Goal: Information Seeking & Learning: Check status

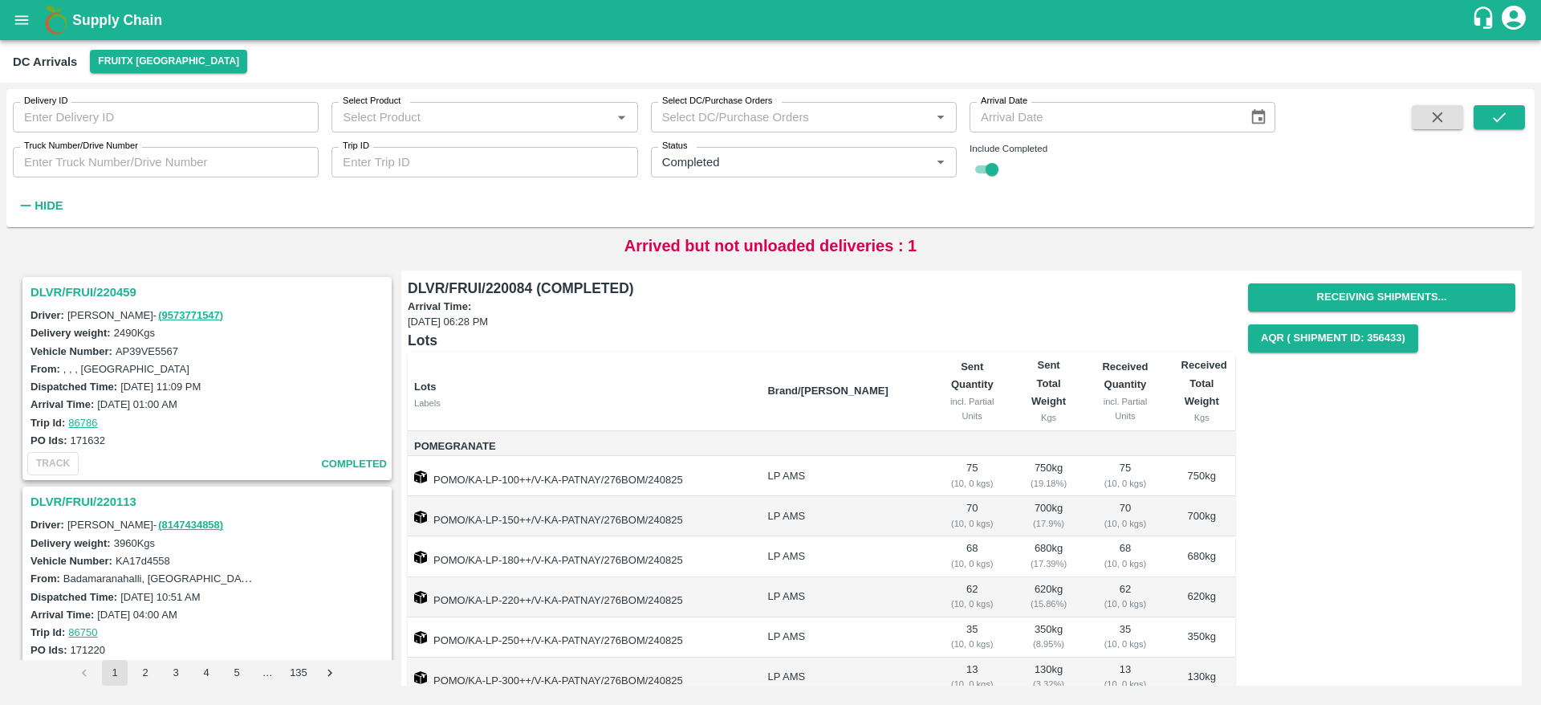
scroll to position [226, 0]
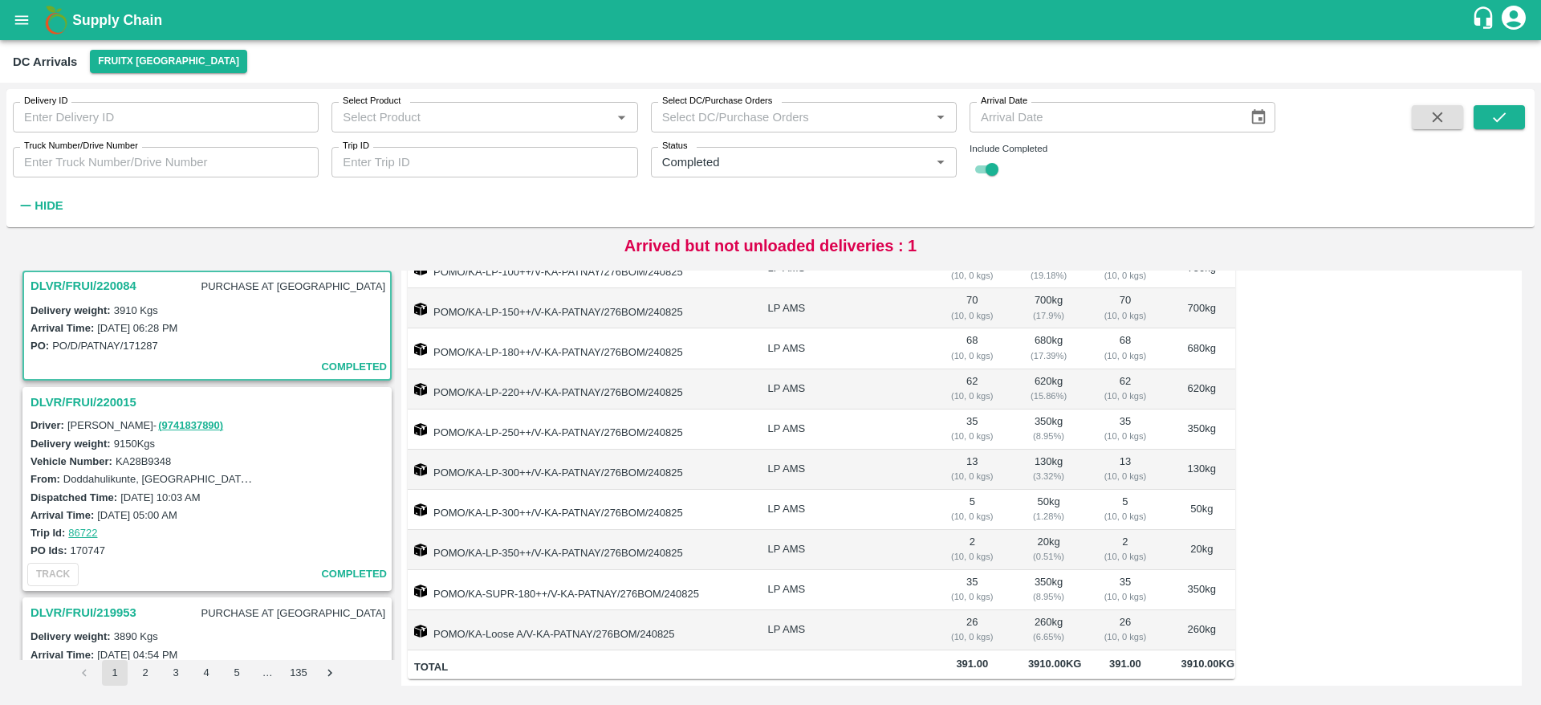
click at [86, 22] on b "Supply Chain" at bounding box center [117, 20] width 90 height 16
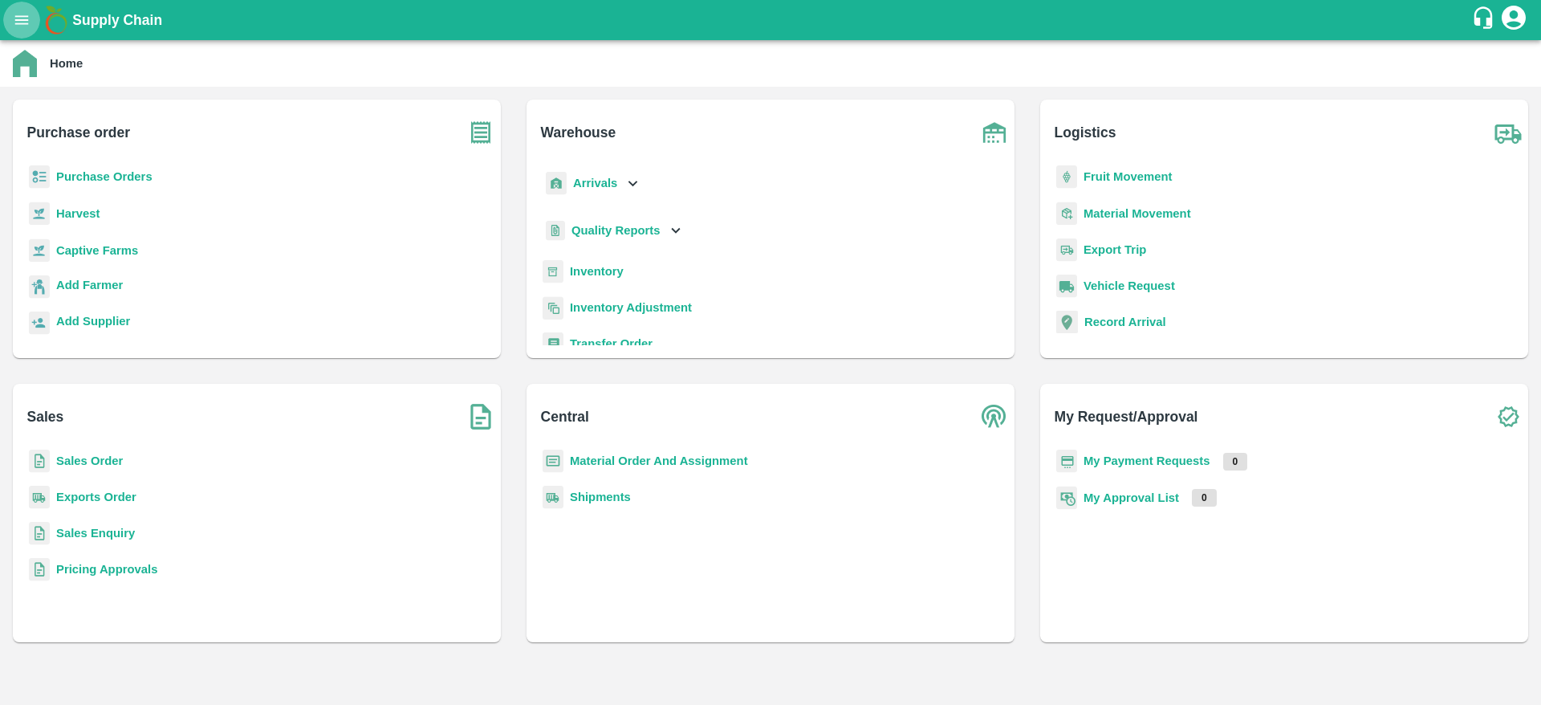
click at [22, 25] on icon "open drawer" at bounding box center [22, 20] width 18 height 18
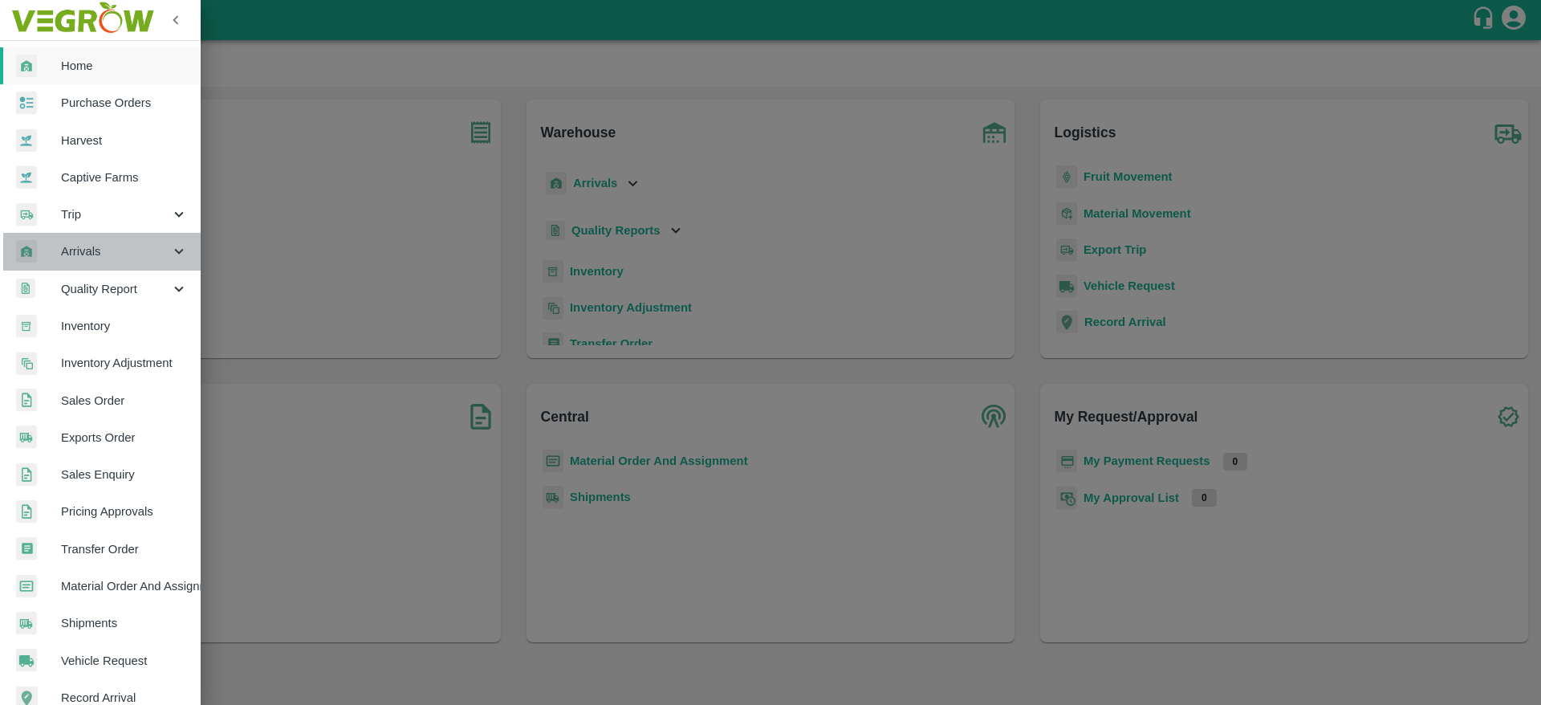
click at [117, 253] on span "Arrivals" at bounding box center [115, 251] width 109 height 18
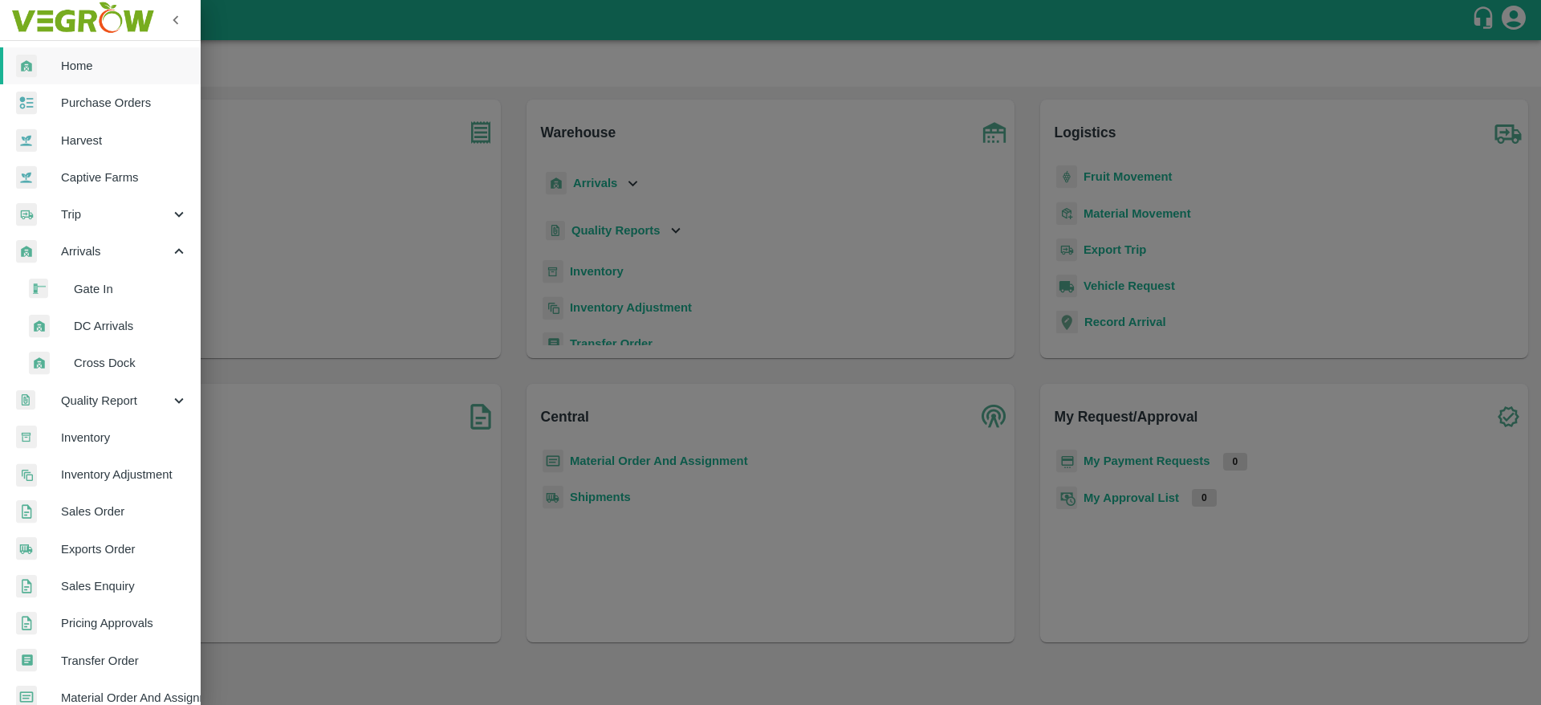
click at [124, 335] on li "DC Arrivals" at bounding box center [107, 325] width 188 height 37
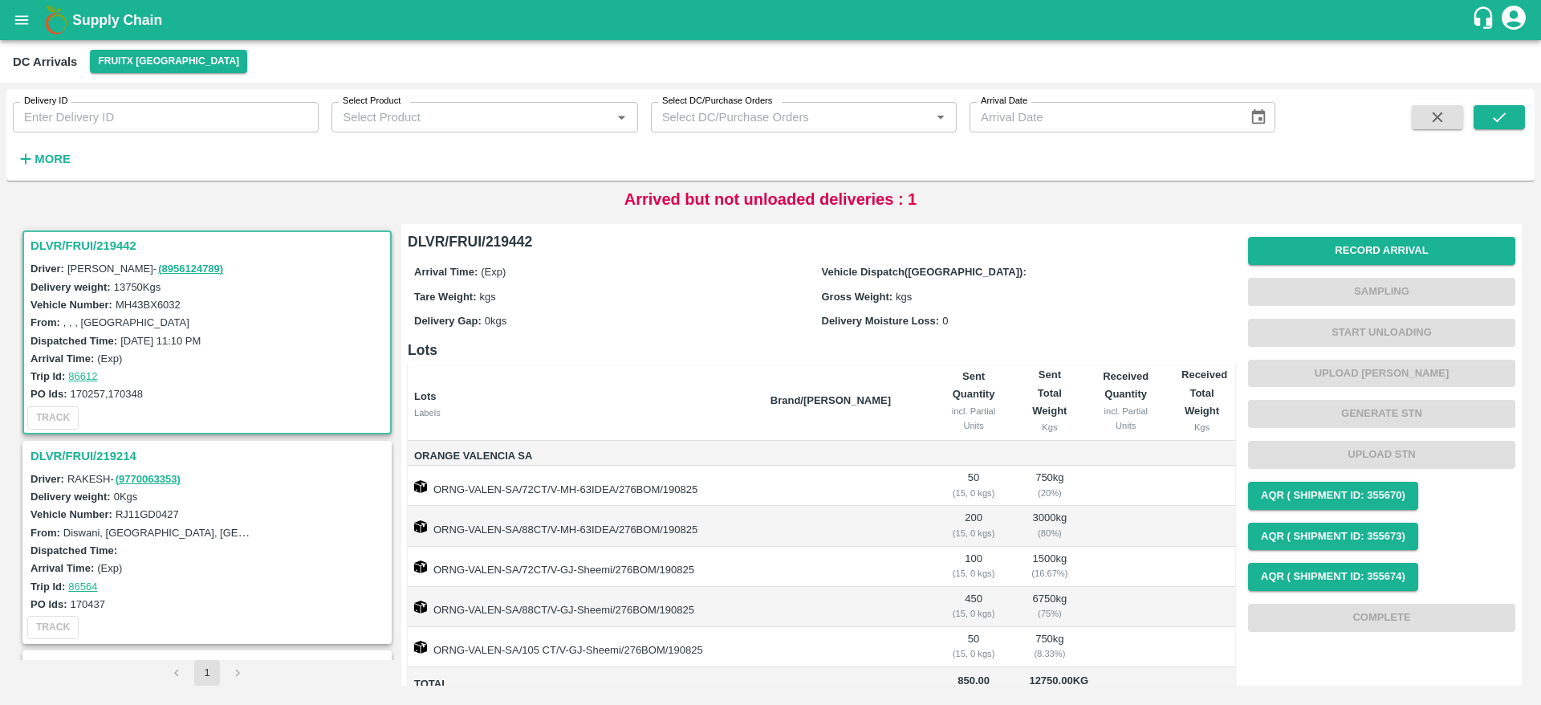
click at [94, 247] on h3 "DLVR/FRUI/219442" at bounding box center [209, 245] width 358 height 21
click at [98, 457] on h3 "DLVR/FRUI/219214" at bounding box center [209, 455] width 358 height 21
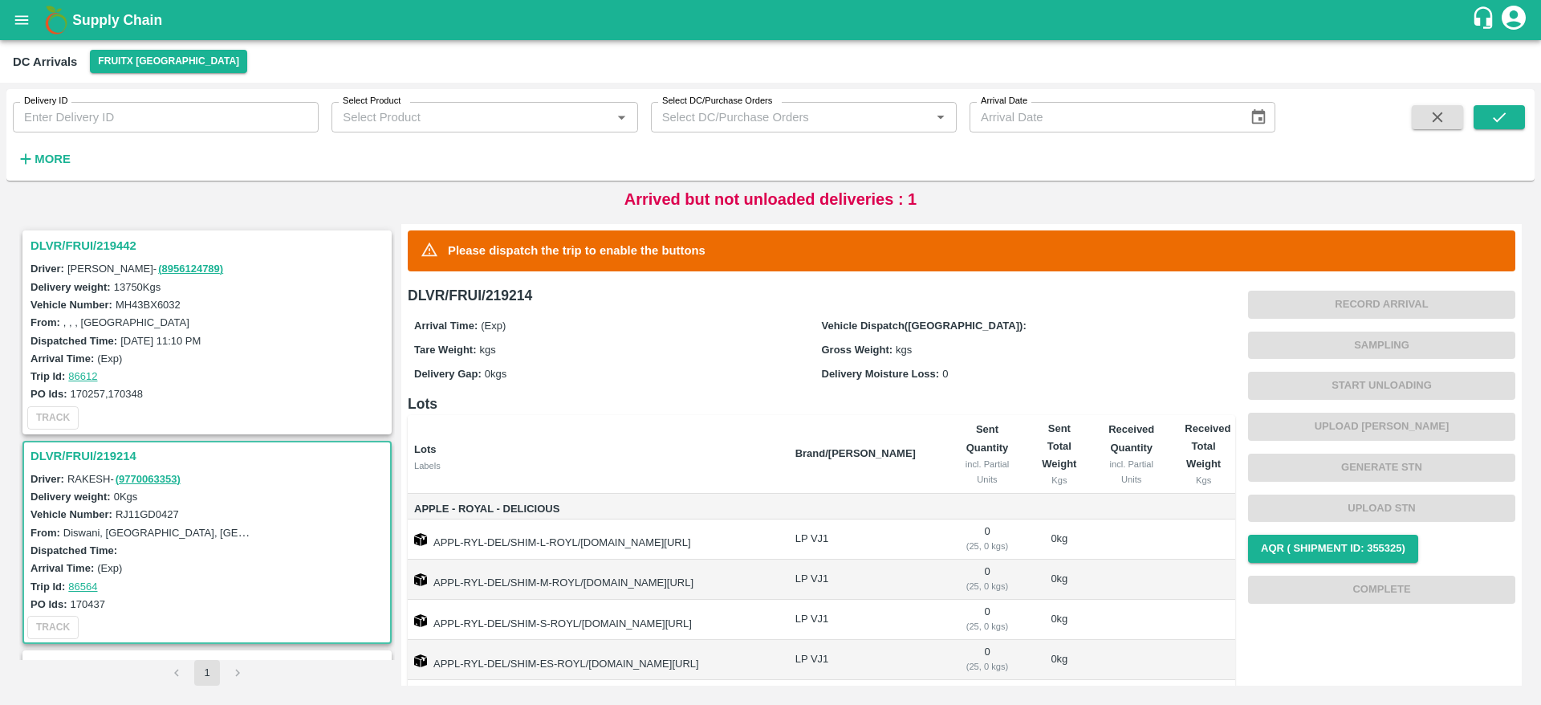
click at [82, 22] on b "Supply Chain" at bounding box center [117, 20] width 90 height 16
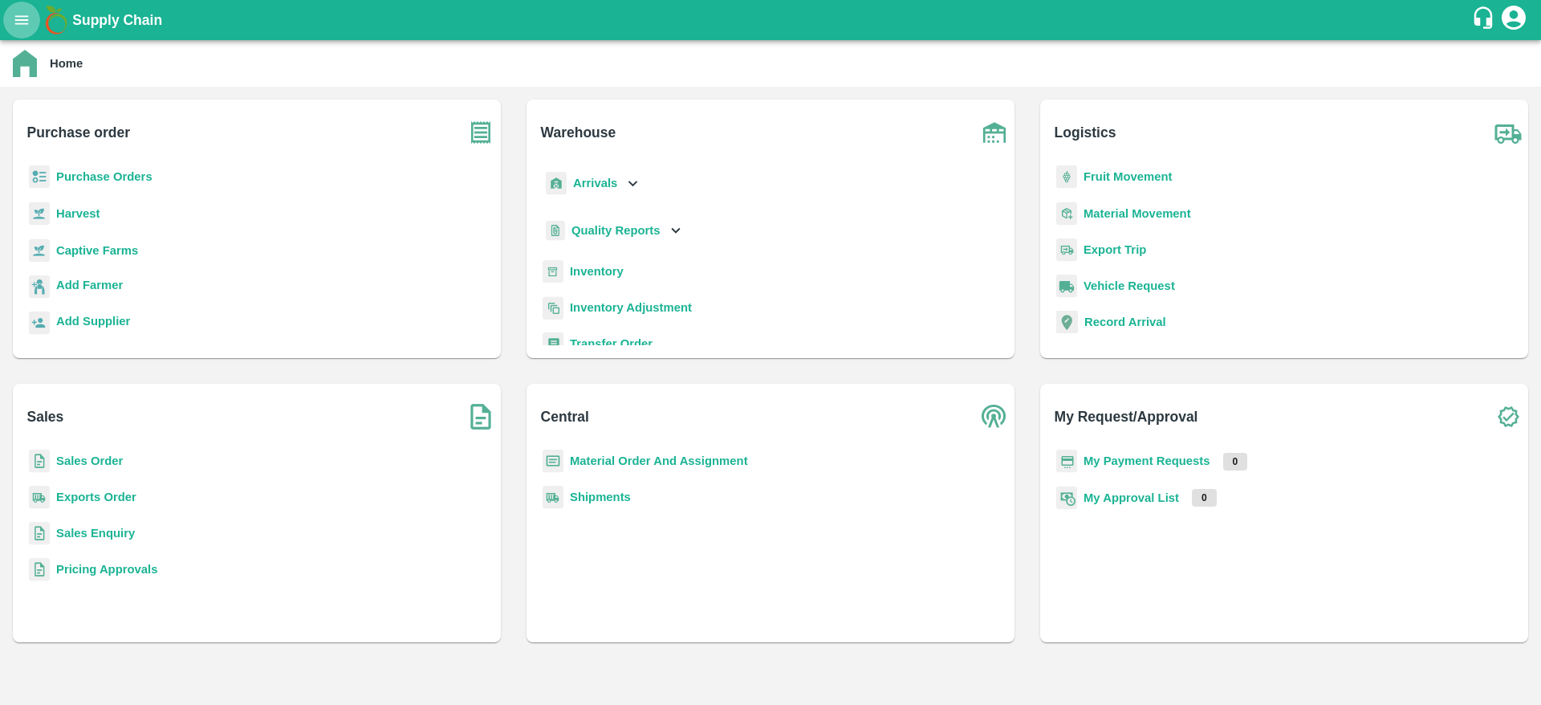
click at [18, 26] on icon "open drawer" at bounding box center [22, 20] width 18 height 18
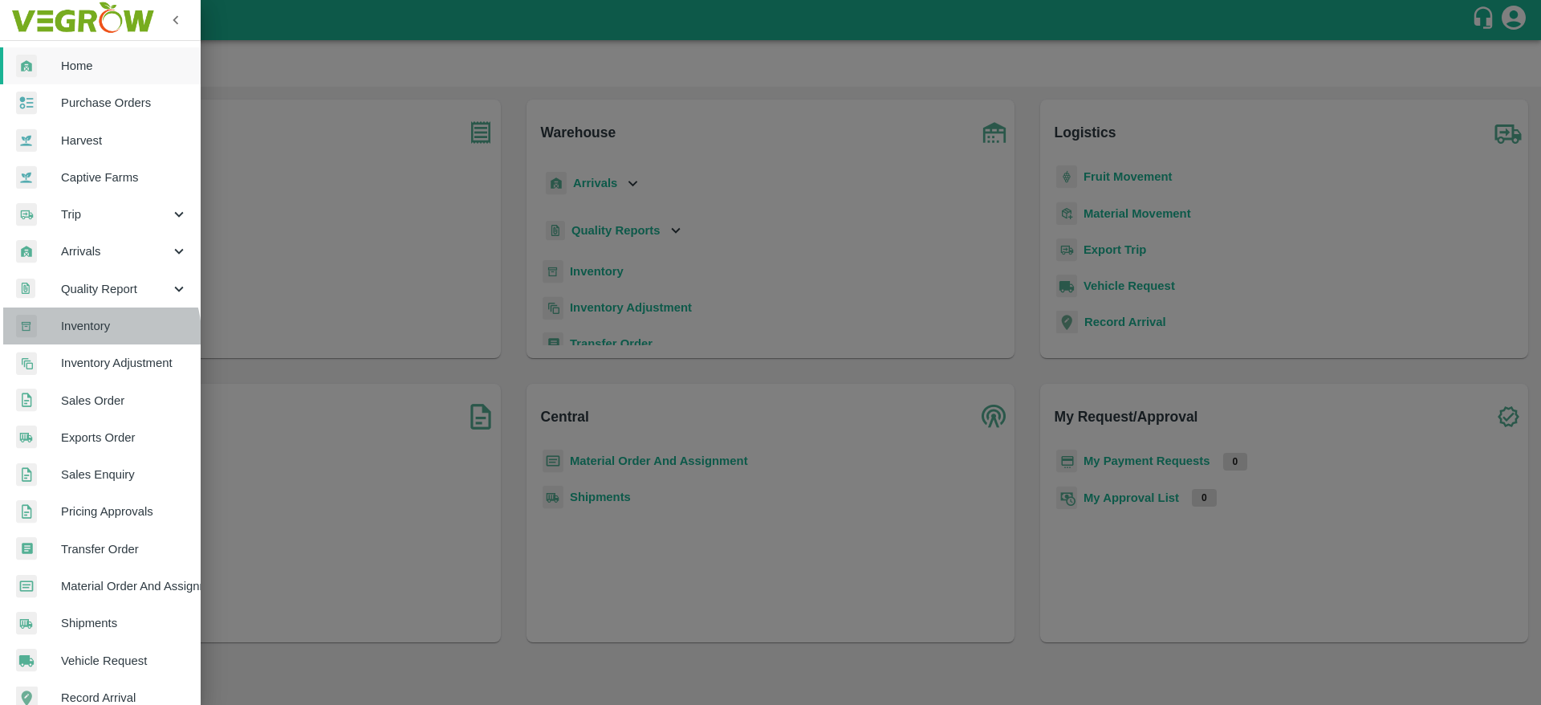
click at [96, 334] on span "Inventory" at bounding box center [124, 326] width 127 height 18
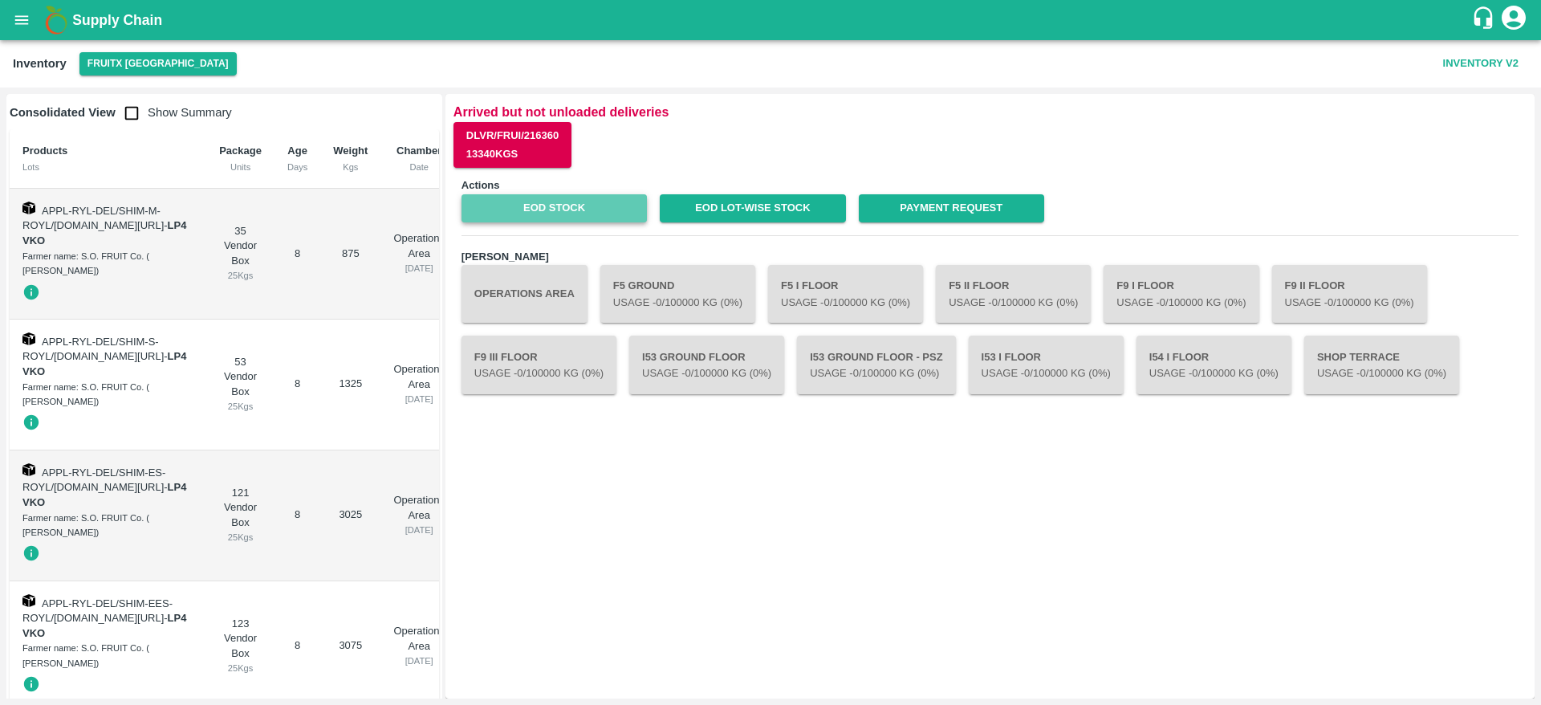
click at [547, 213] on link "EOD Stock" at bounding box center [553, 208] width 185 height 28
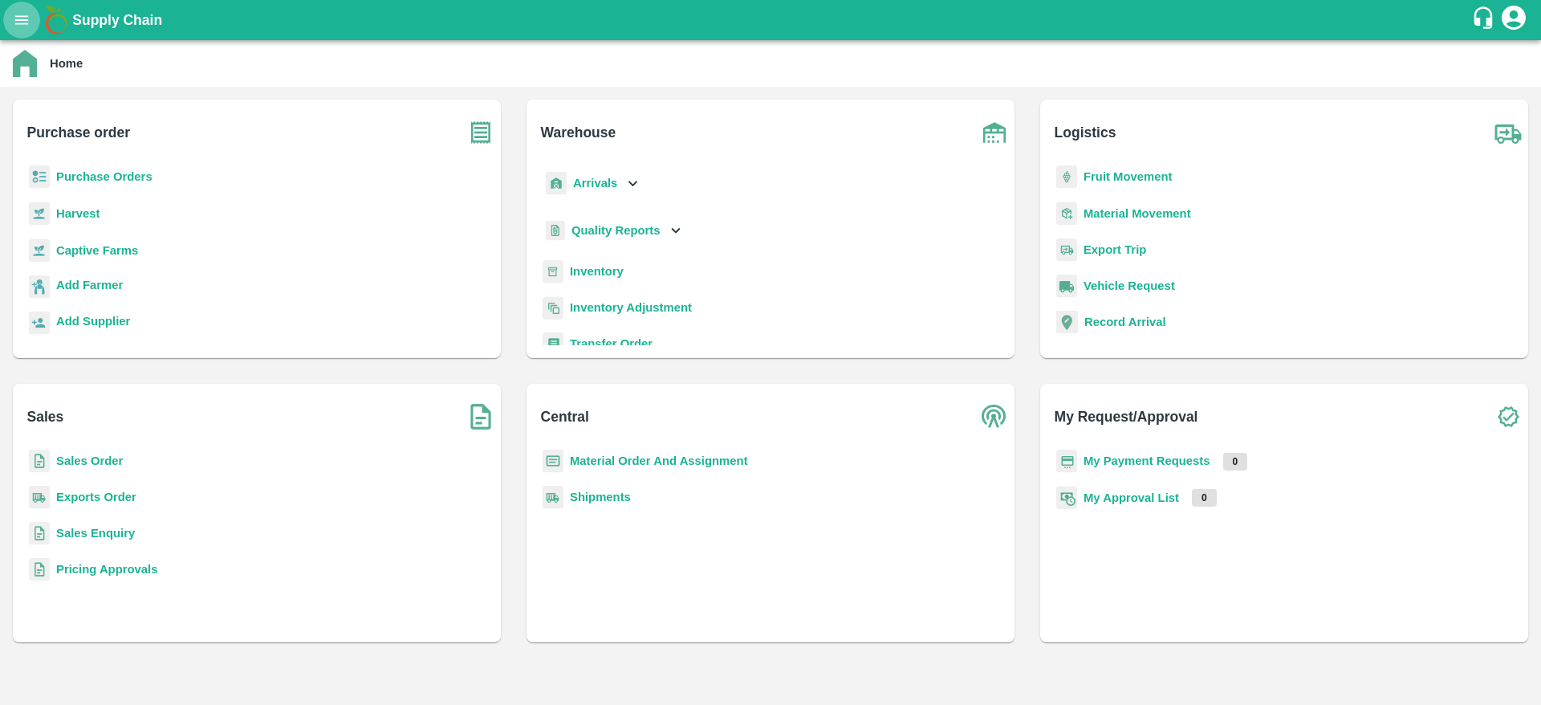
click at [23, 15] on icon "open drawer" at bounding box center [22, 19] width 14 height 9
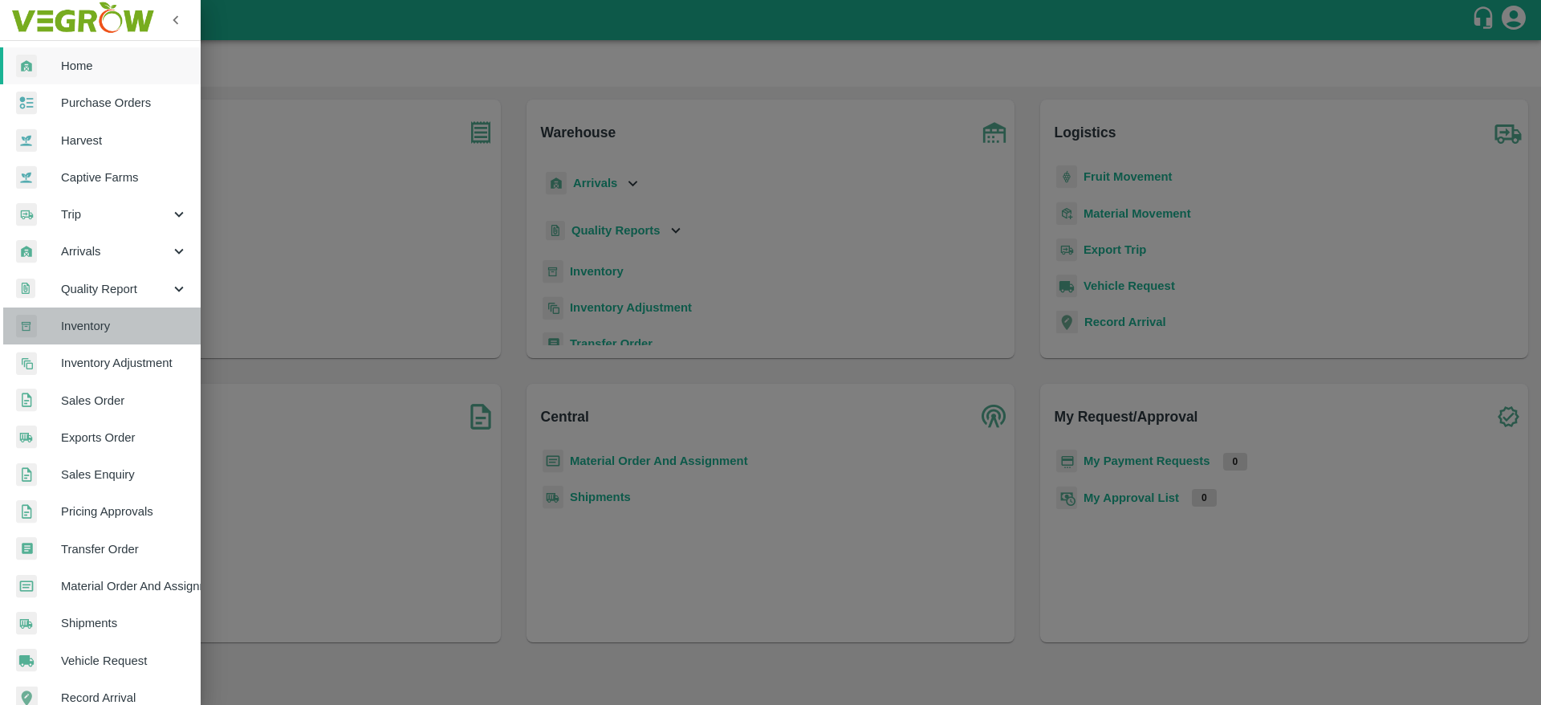
click at [108, 317] on span "Inventory" at bounding box center [124, 326] width 127 height 18
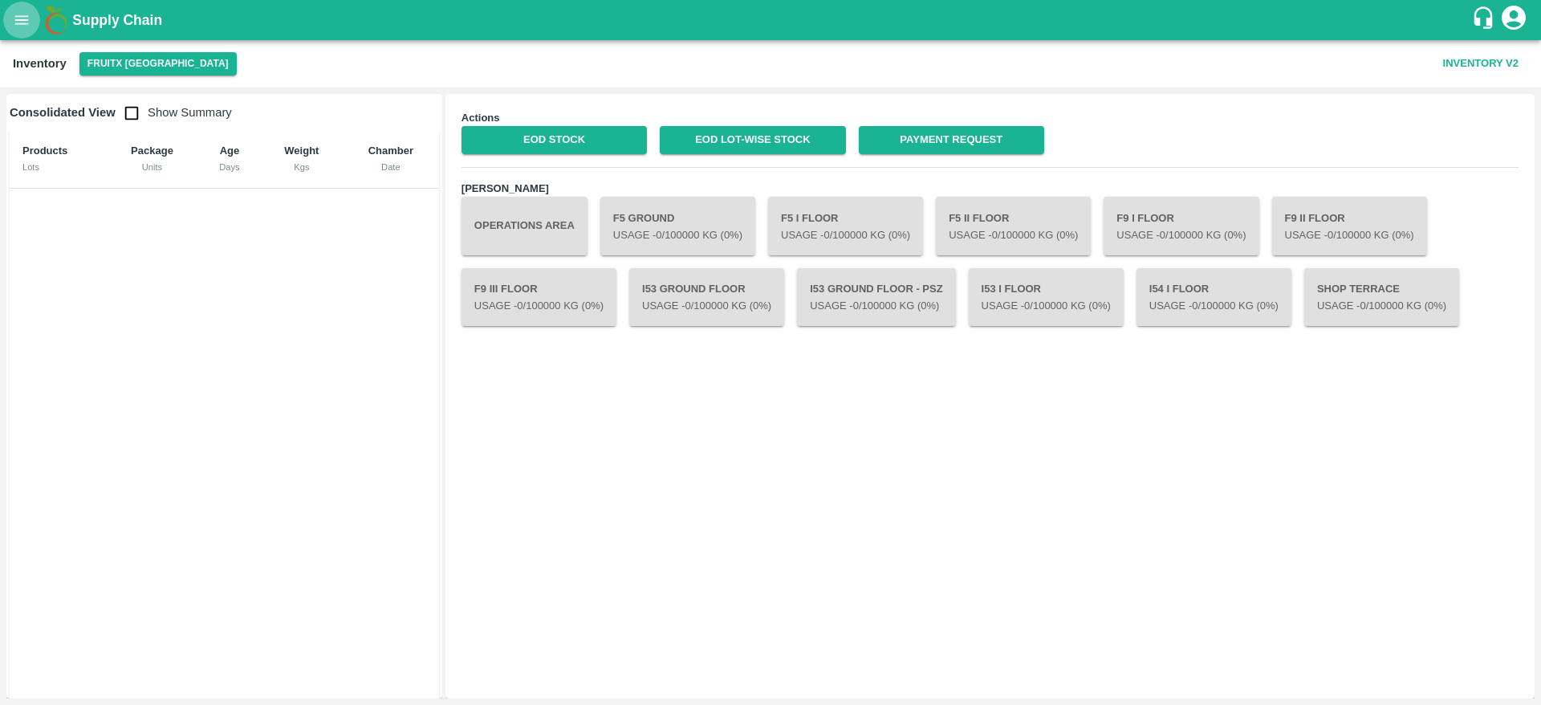
click at [35, 6] on button "open drawer" at bounding box center [21, 20] width 37 height 37
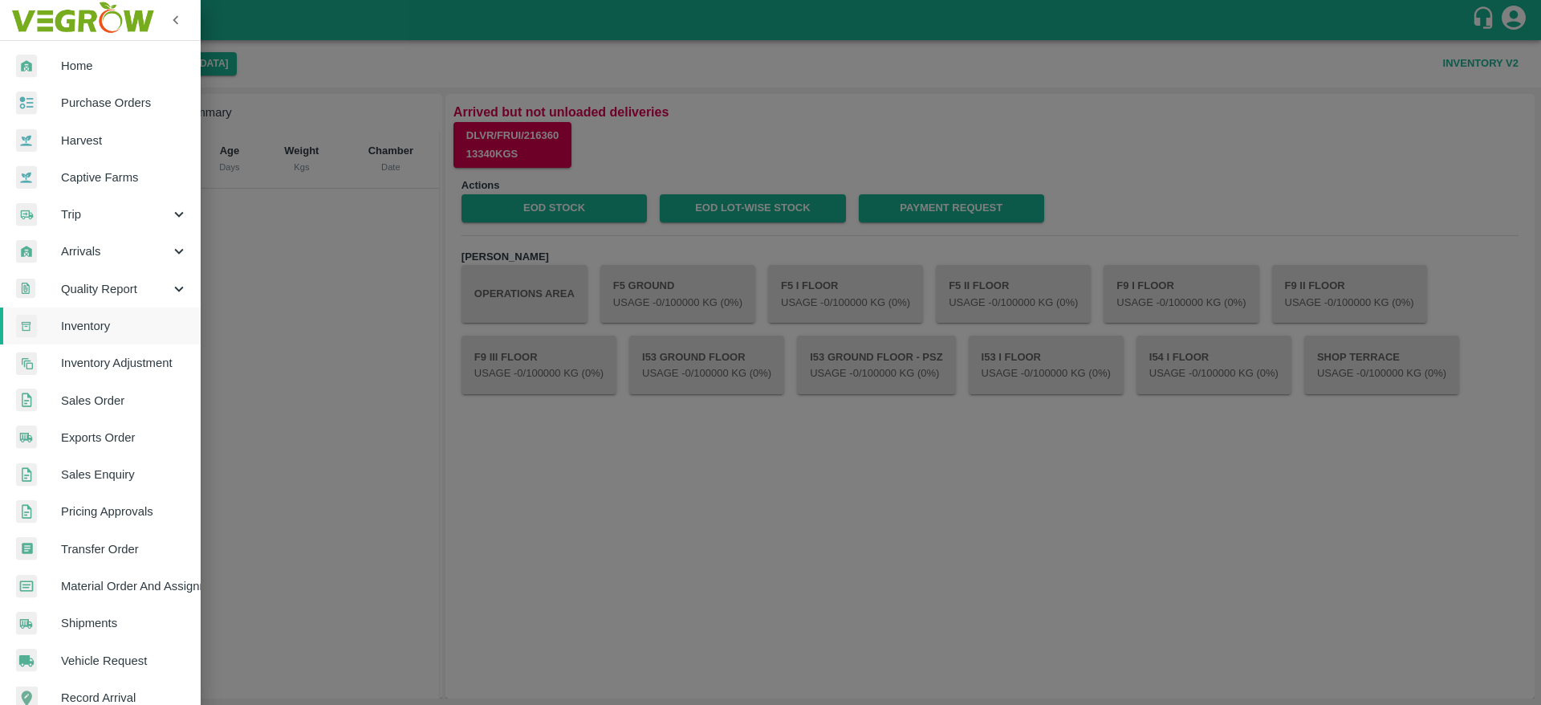
click at [98, 253] on span "Arrivals" at bounding box center [115, 251] width 109 height 18
click at [96, 331] on span "DC Arrivals" at bounding box center [131, 326] width 114 height 18
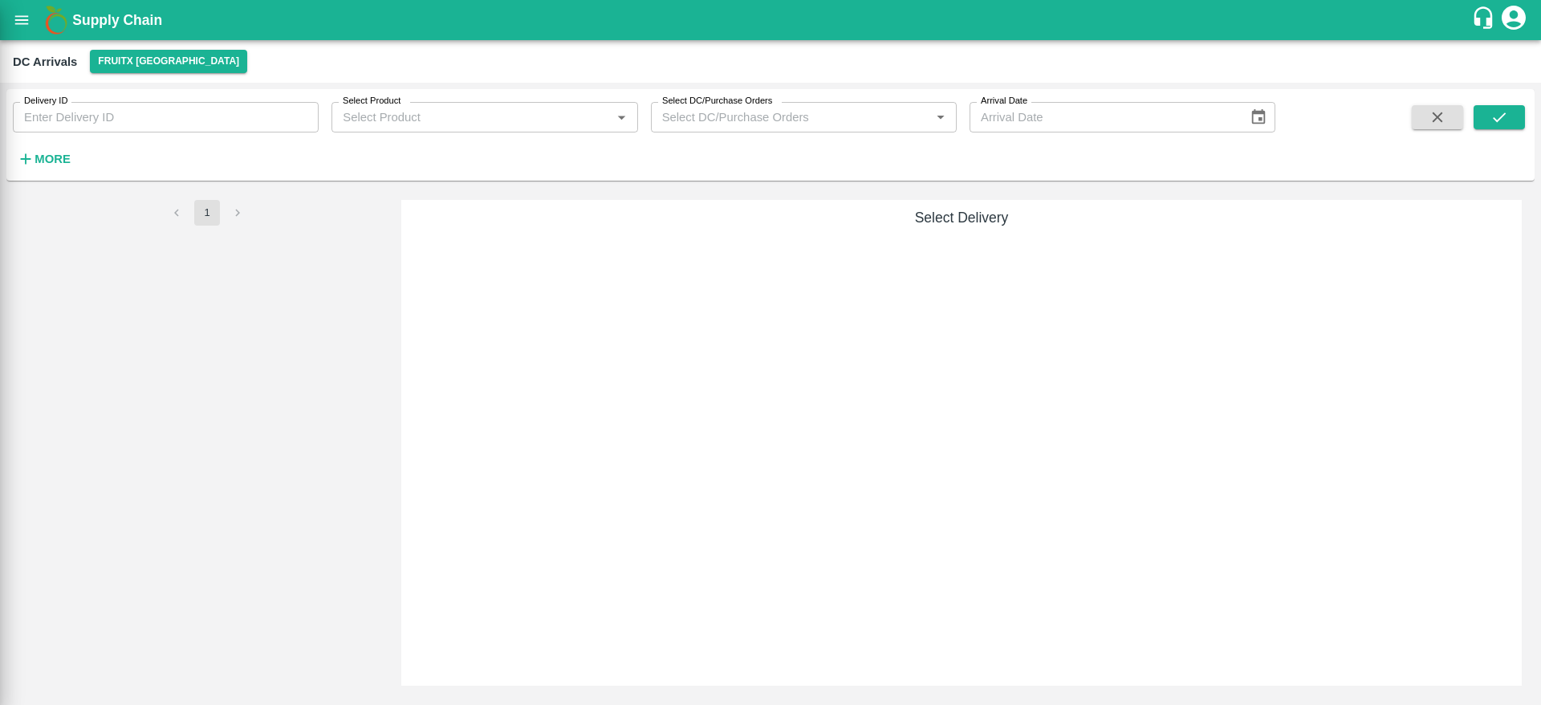
click at [96, 331] on div at bounding box center [770, 352] width 1541 height 705
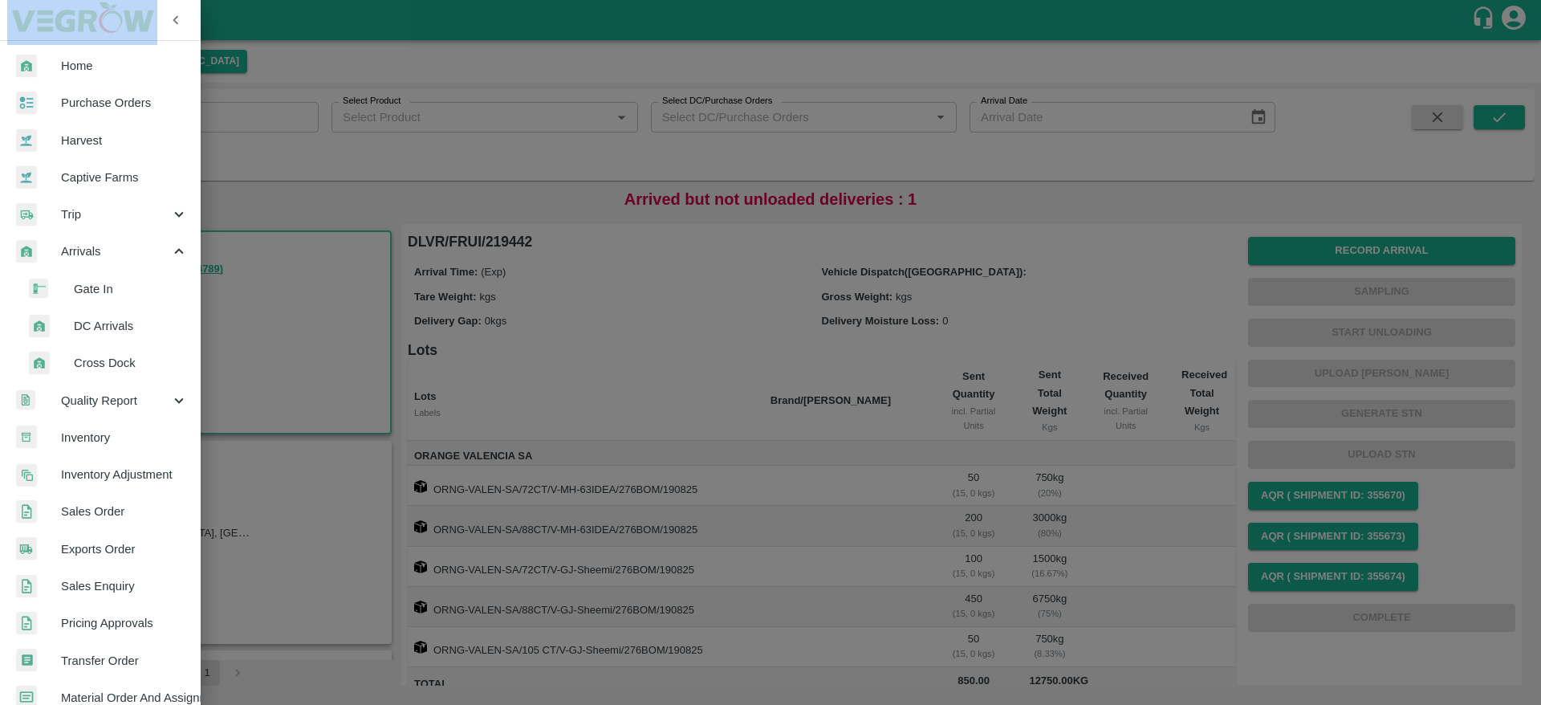
click at [314, 355] on div at bounding box center [770, 352] width 1541 height 705
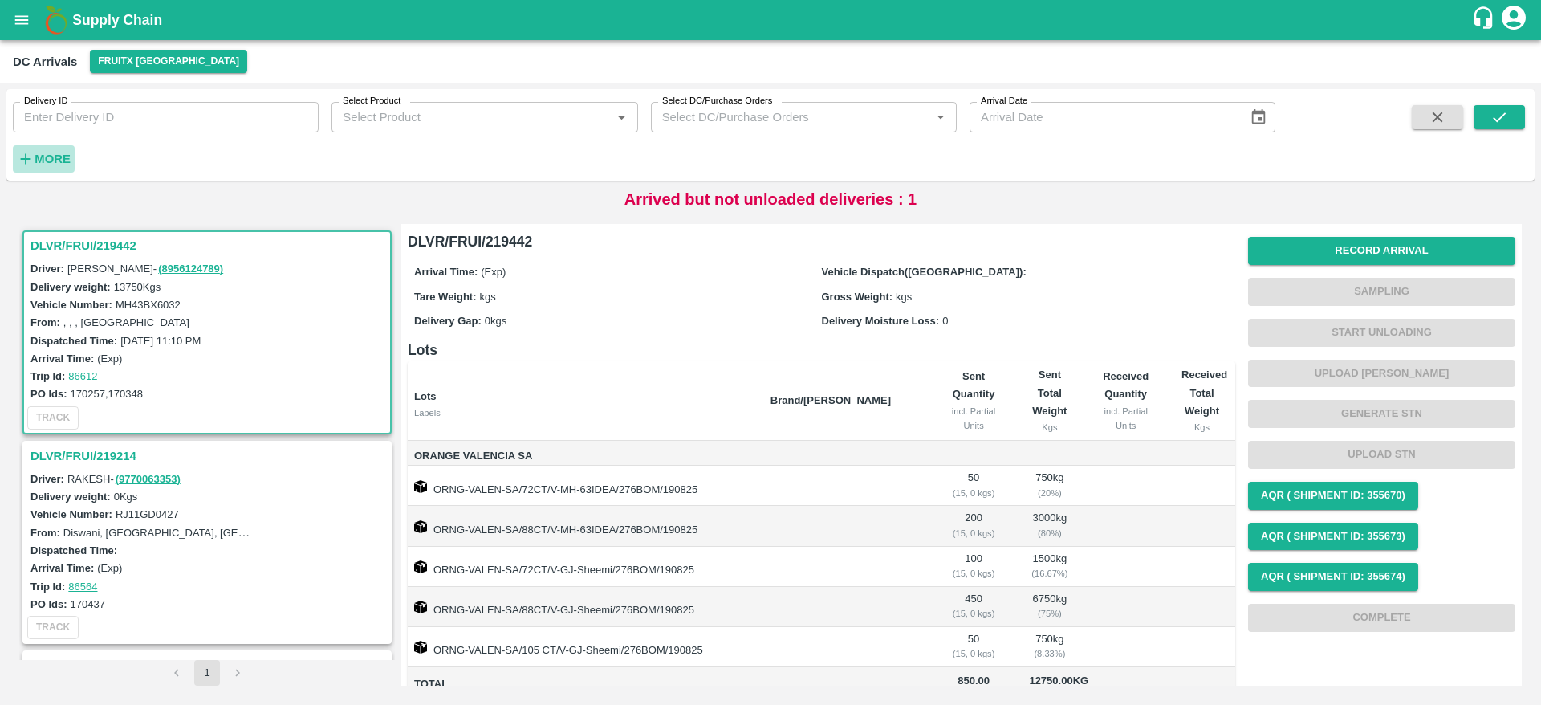
click at [43, 153] on strong "More" at bounding box center [53, 158] width 36 height 13
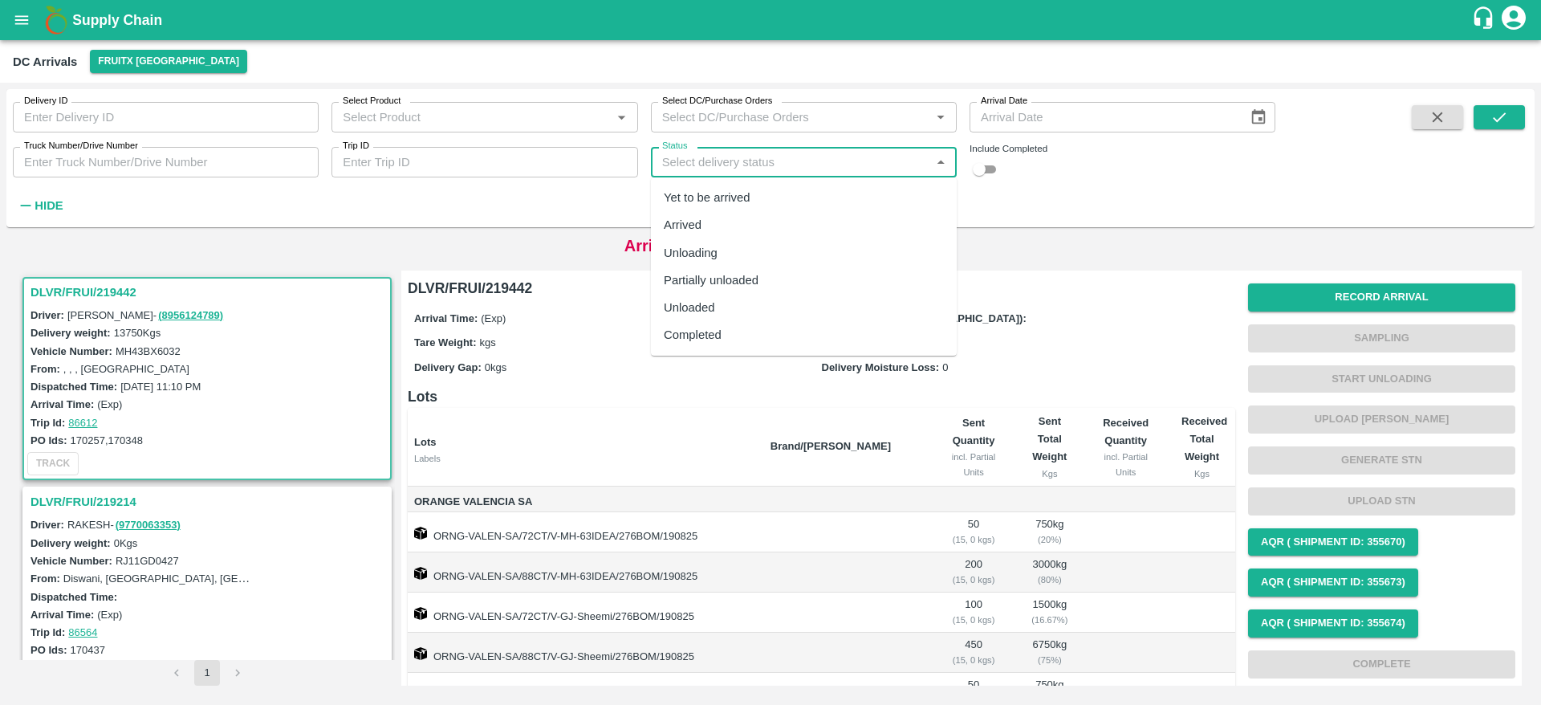
click at [836, 157] on input "Status" at bounding box center [791, 162] width 270 height 21
click at [778, 342] on div "Completed" at bounding box center [804, 334] width 306 height 27
type input "Completed"
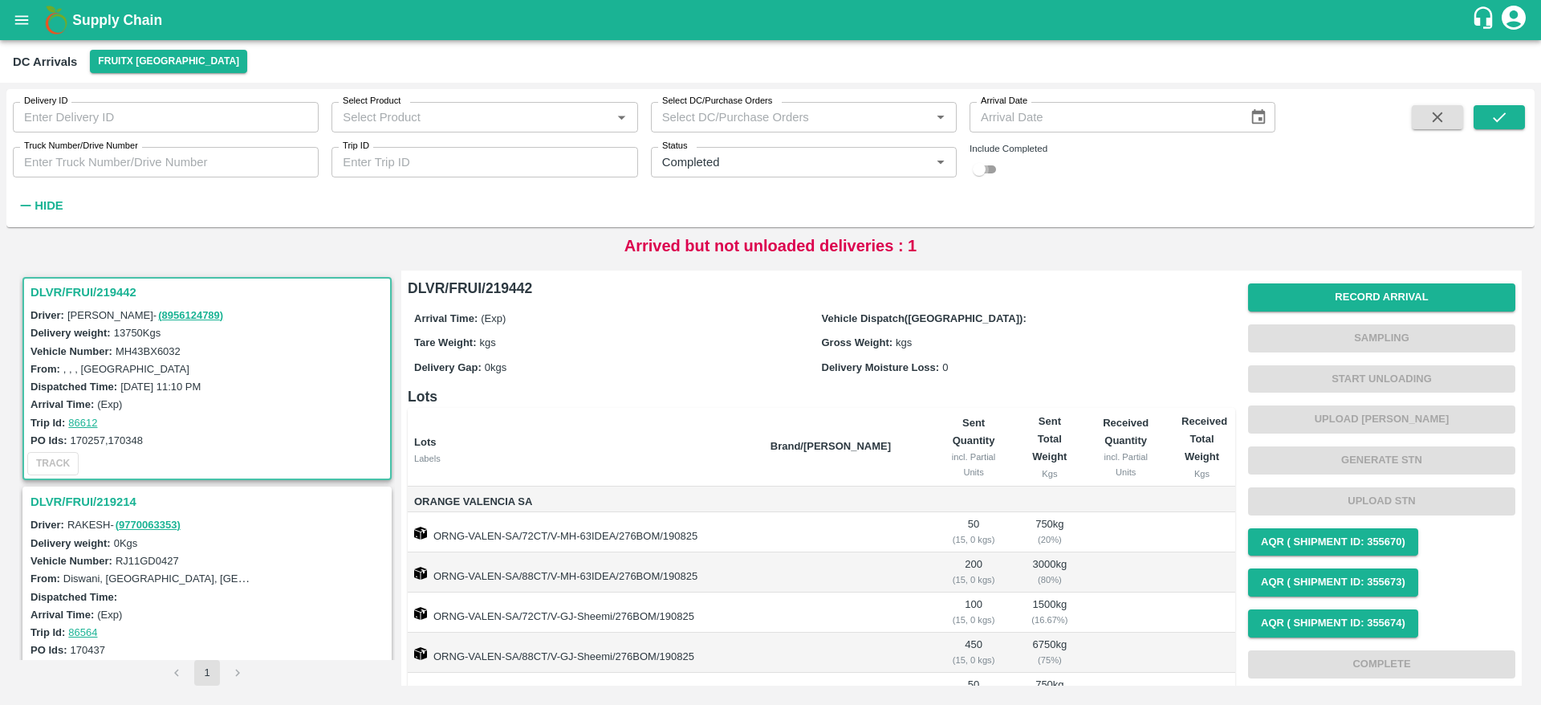
click at [985, 160] on input "checkbox" at bounding box center [979, 169] width 58 height 19
checkbox input "true"
click at [1502, 107] on button "submit" at bounding box center [1499, 117] width 51 height 24
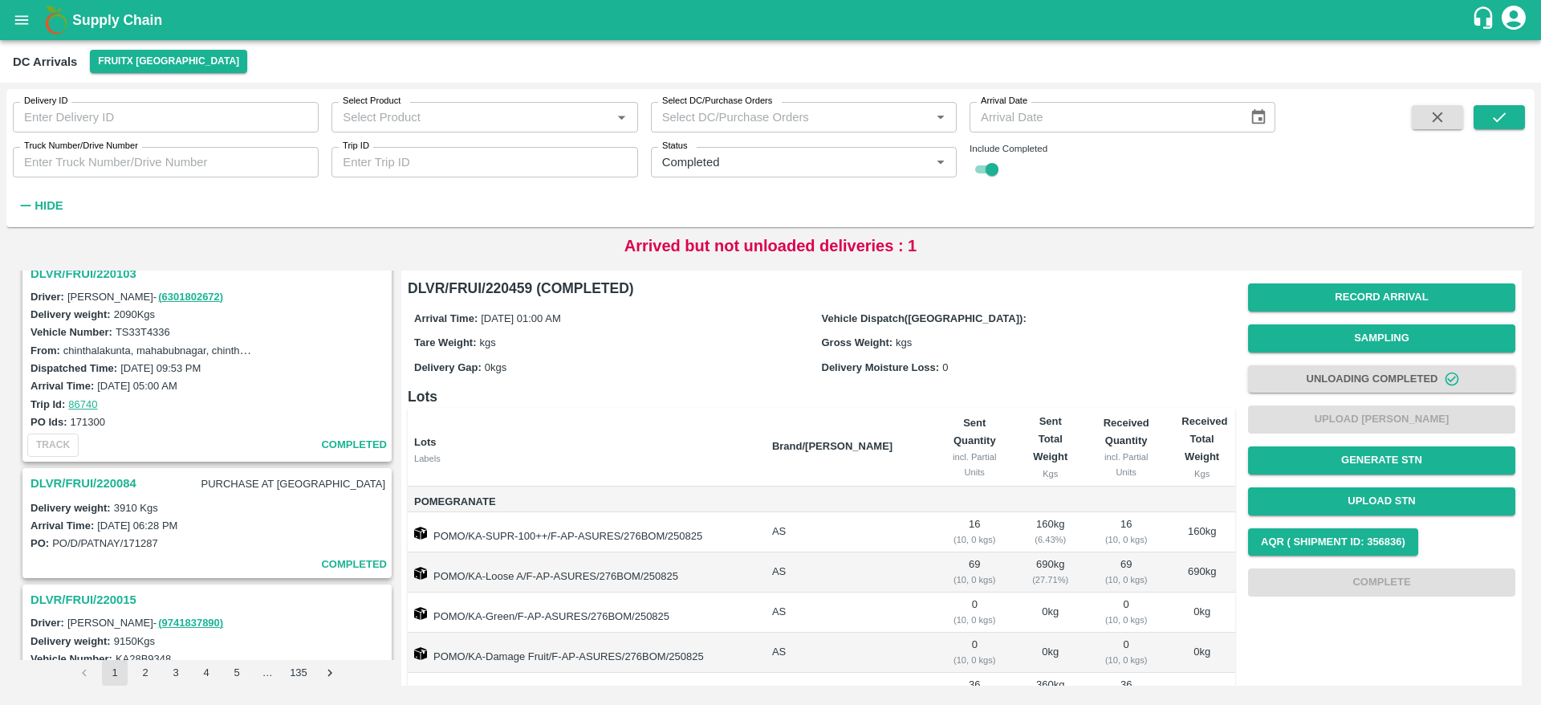
scroll to position [467, 0]
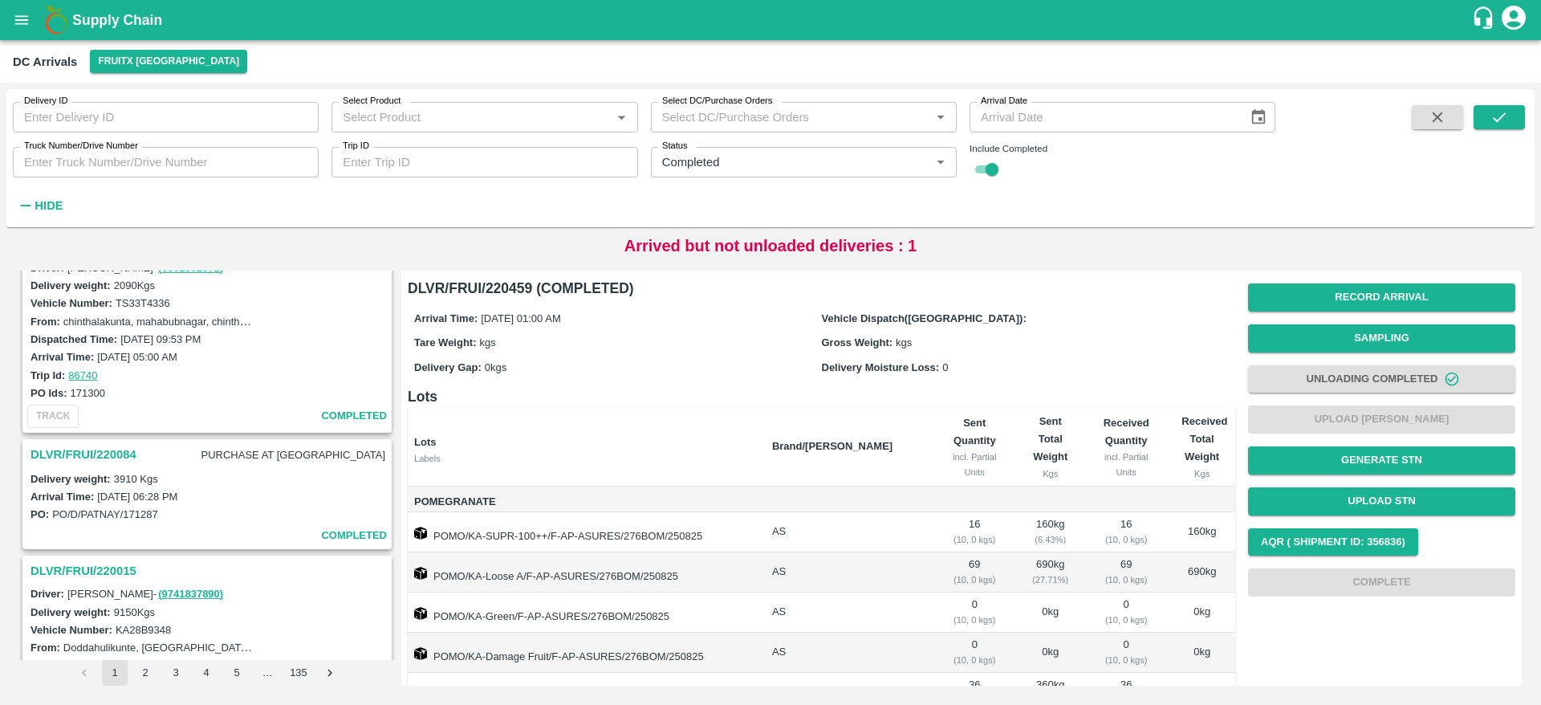
click at [92, 451] on h3 "DLVR/FRUI/220084" at bounding box center [83, 454] width 106 height 21
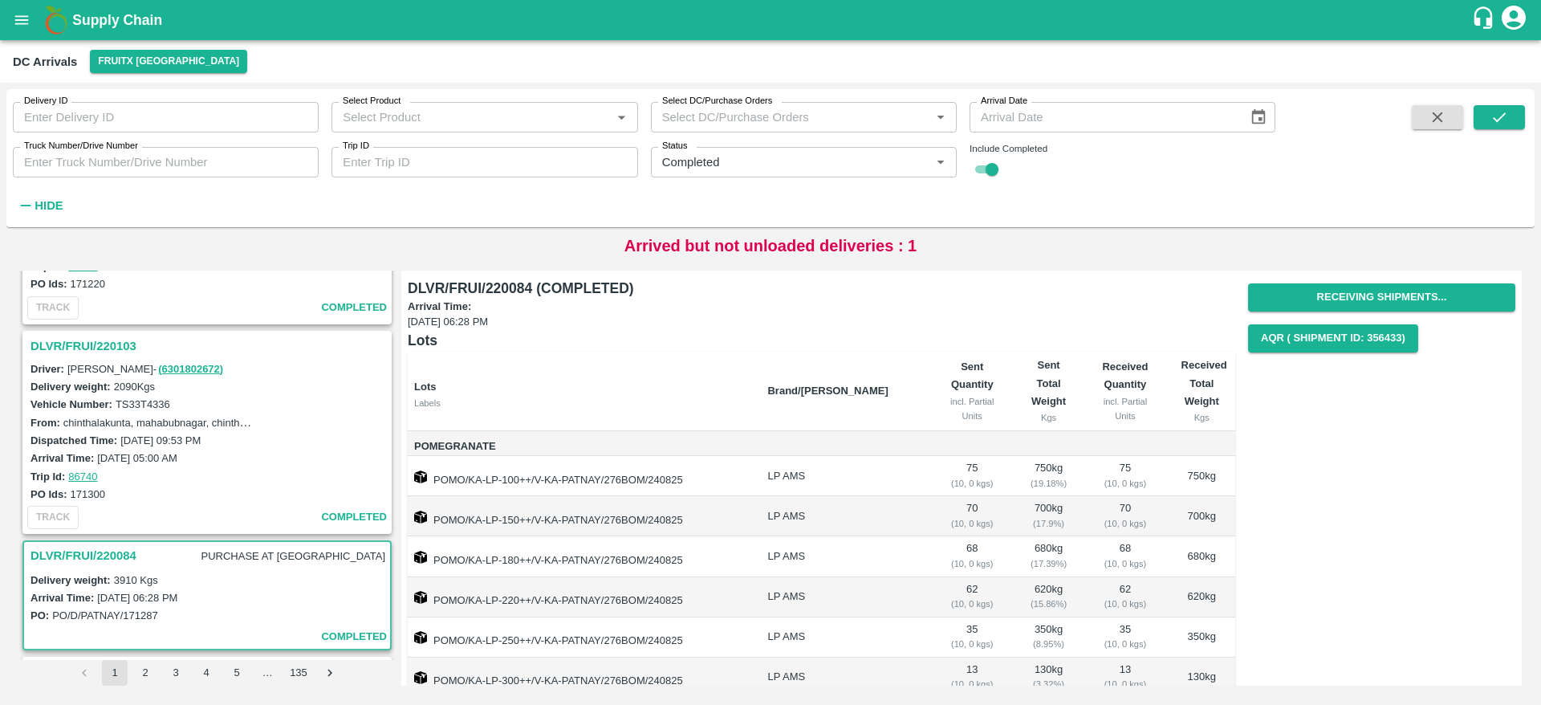
scroll to position [365, 0]
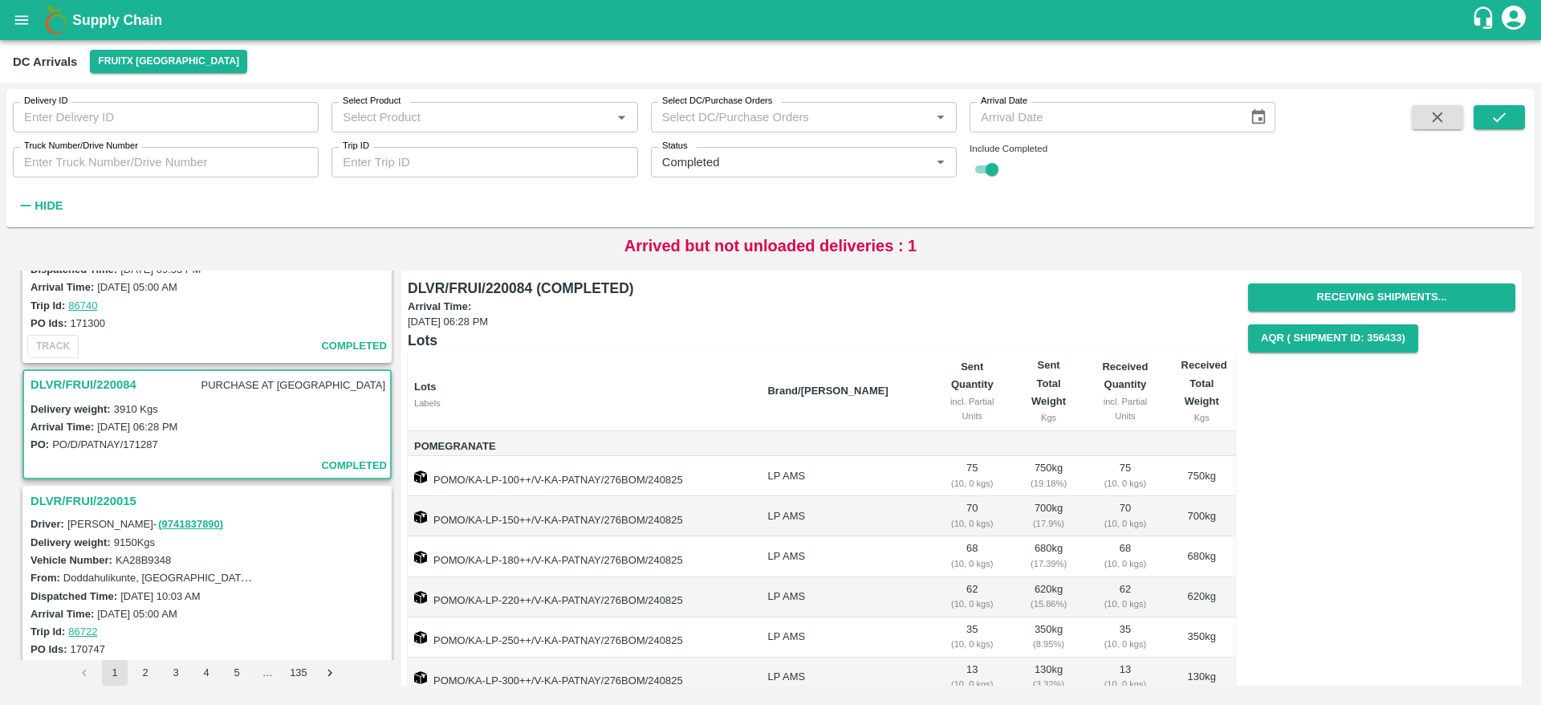
click at [102, 508] on h3 "DLVR/FRUI/220015" at bounding box center [209, 500] width 358 height 21
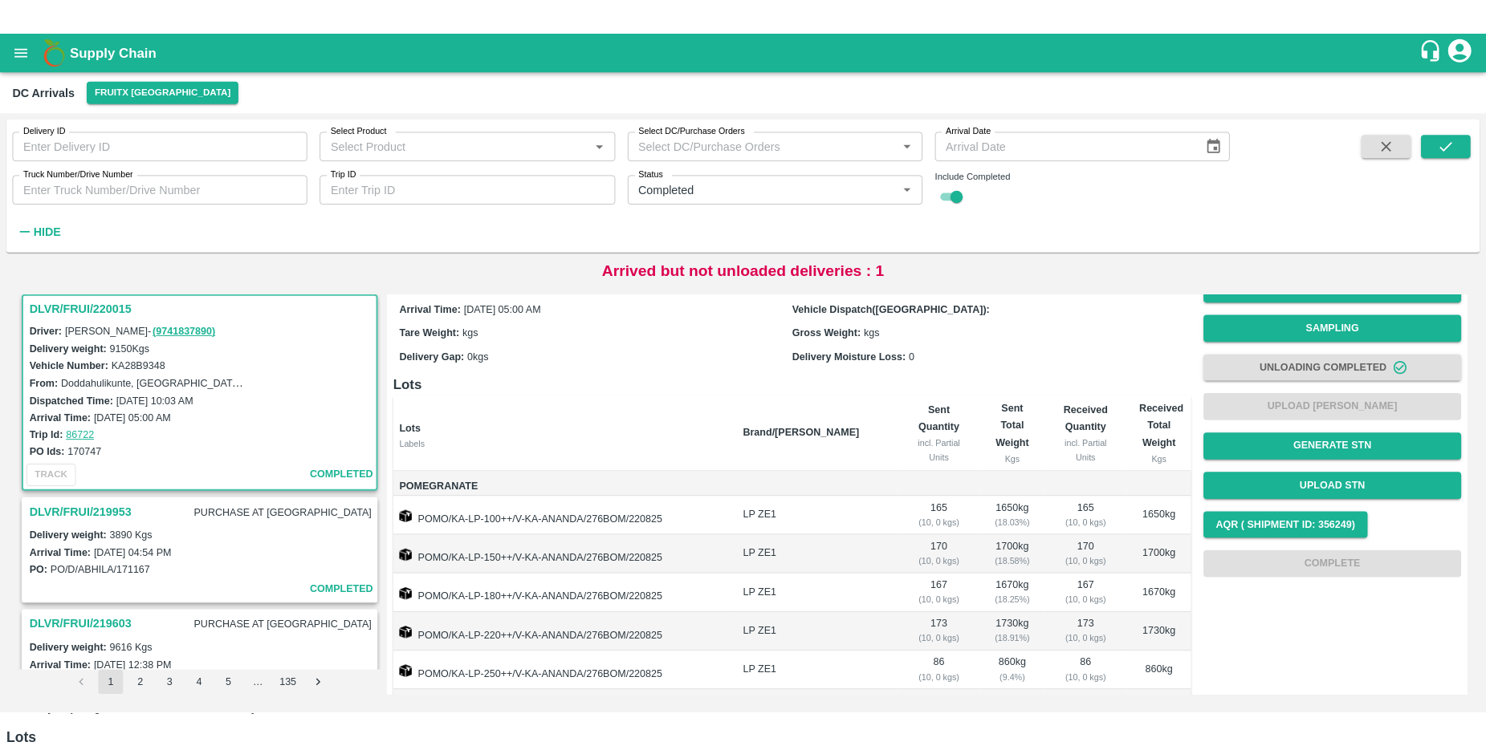
scroll to position [22, 0]
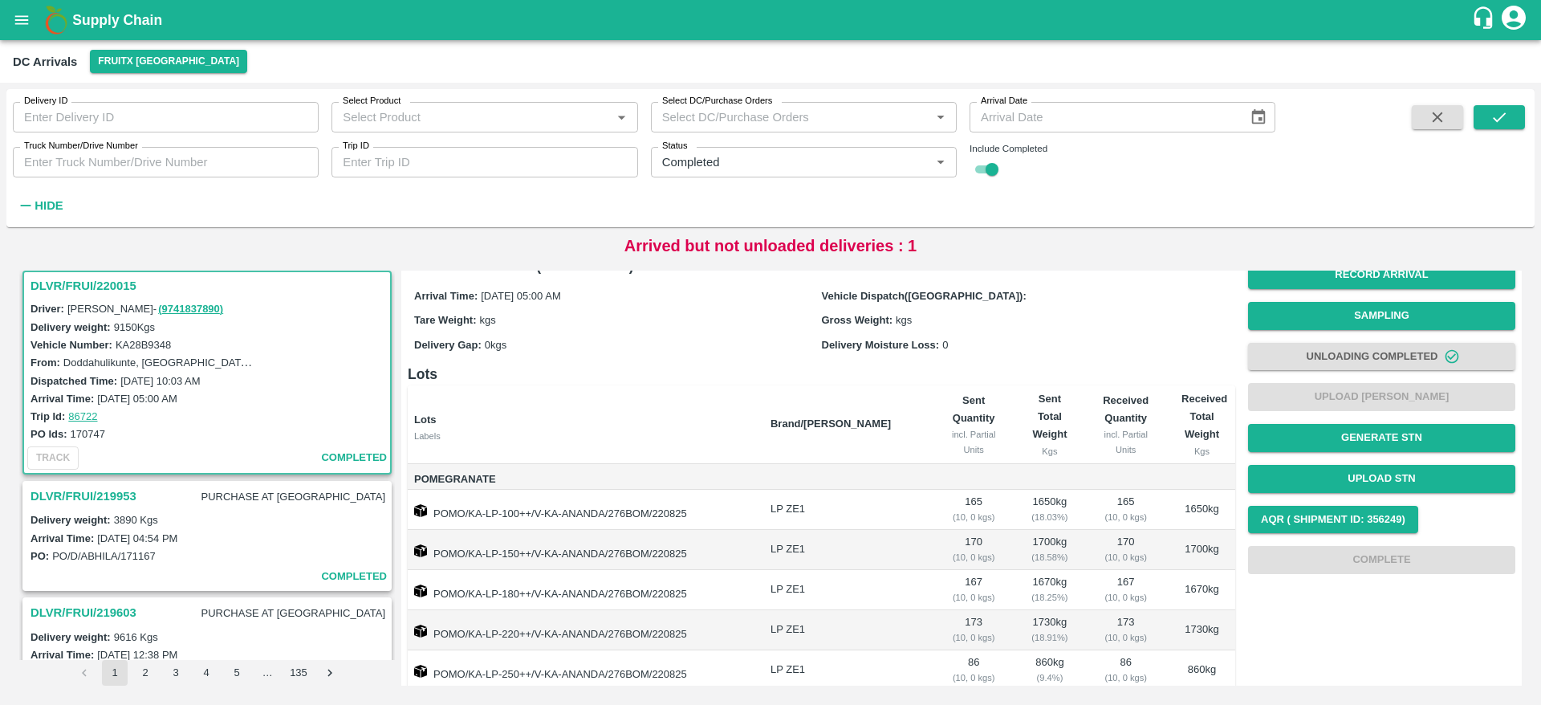
click at [95, 285] on h3 "DLVR/FRUI/220015" at bounding box center [209, 285] width 358 height 21
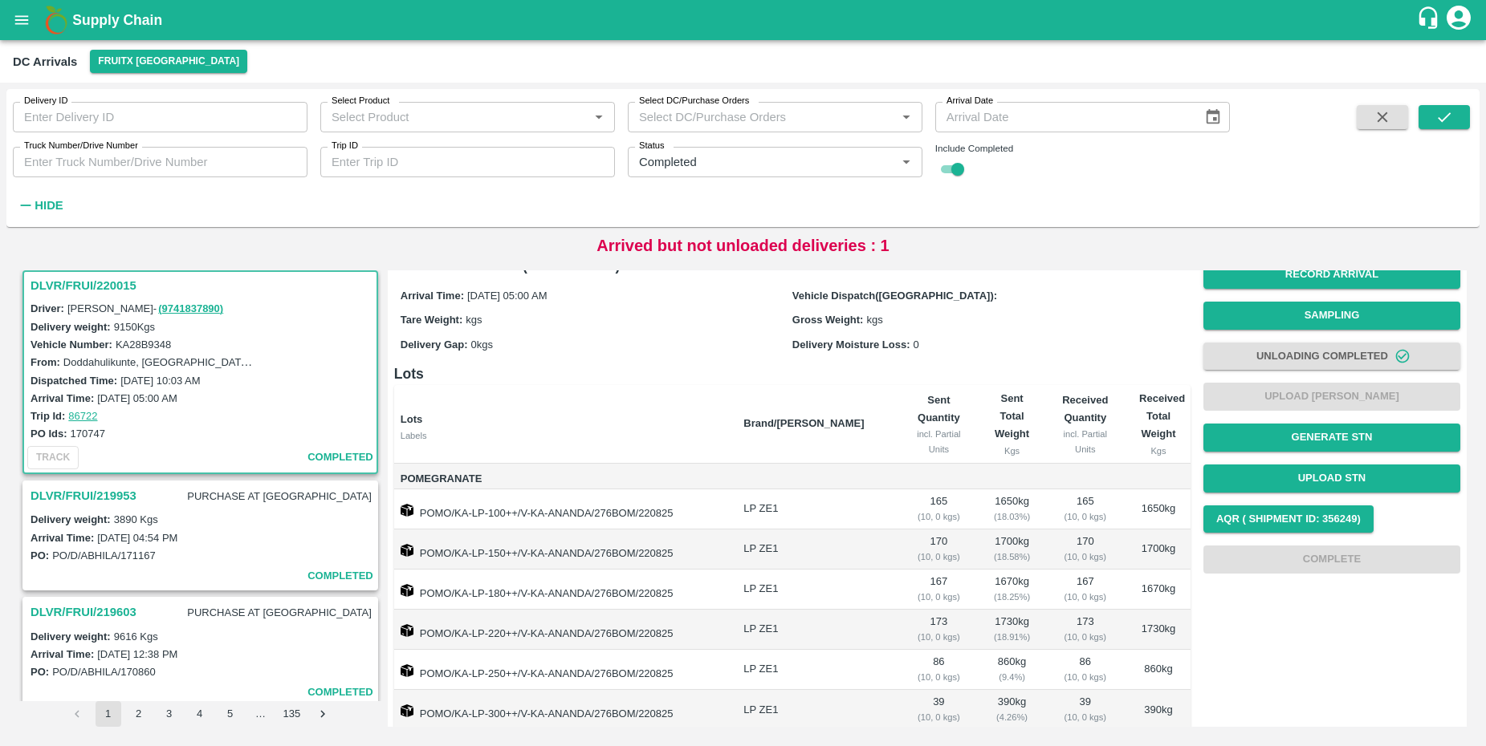
scroll to position [342, 0]
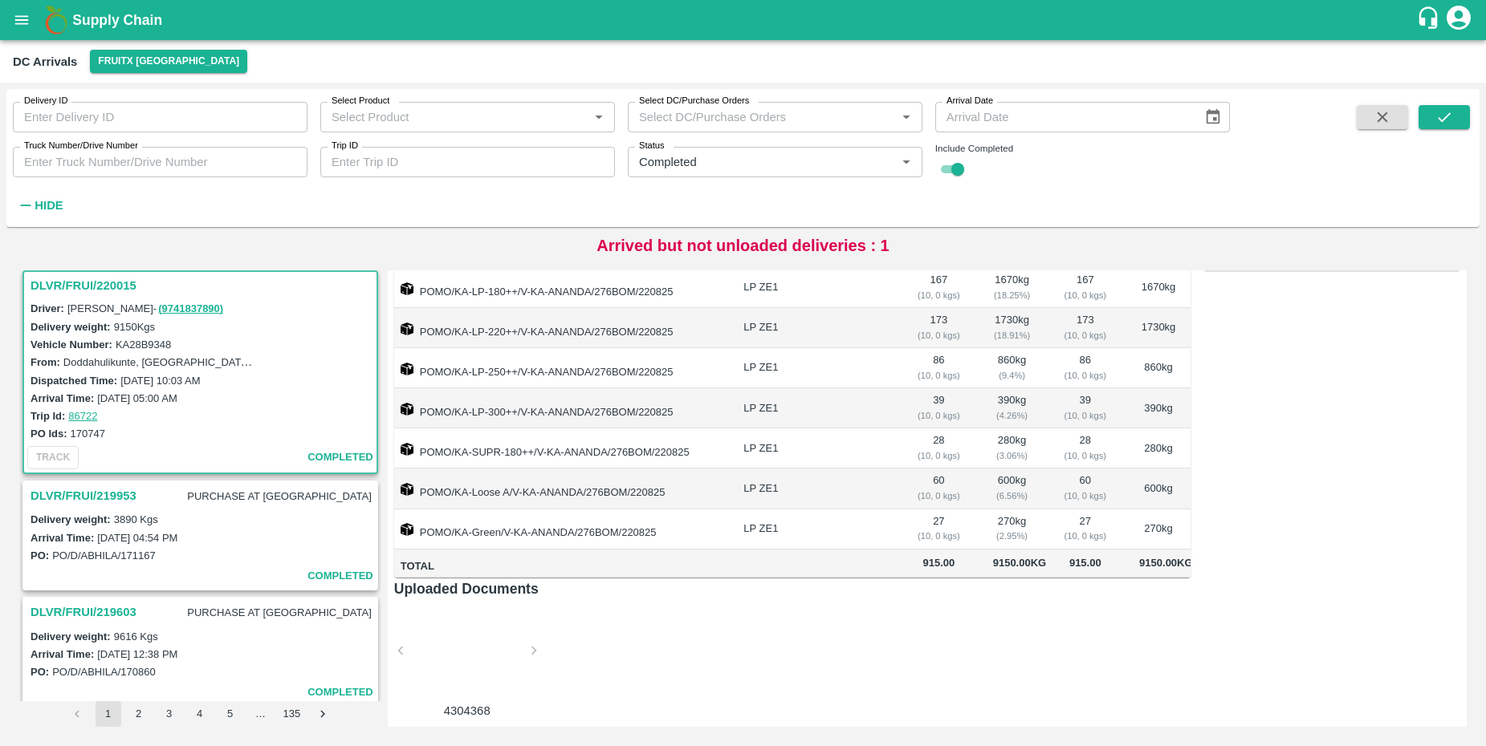
click at [108, 490] on h3 "DLVR/FRUI/219953" at bounding box center [83, 496] width 106 height 21
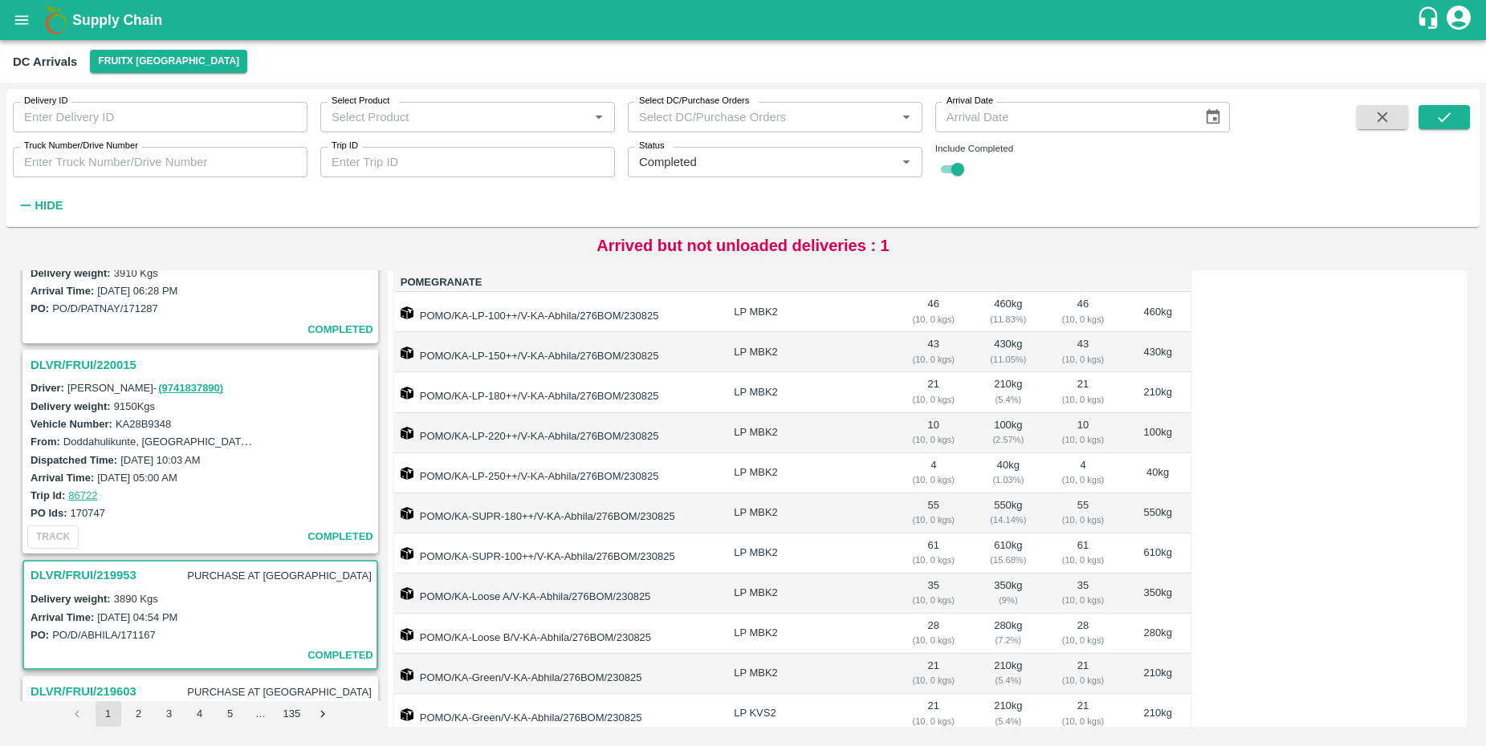
scroll to position [673, 0]
click at [70, 368] on h3 "DLVR/FRUI/220015" at bounding box center [202, 364] width 344 height 21
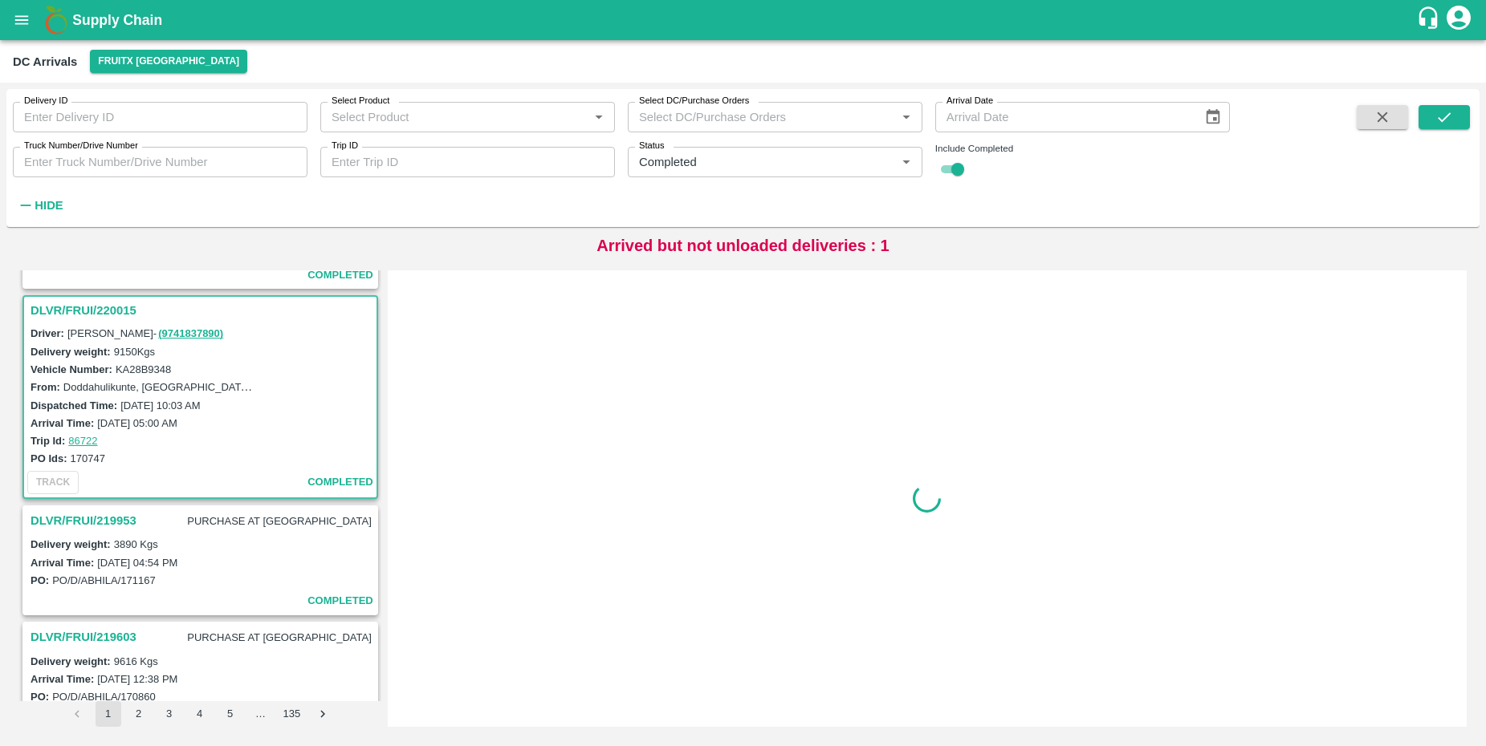
scroll to position [752, 0]
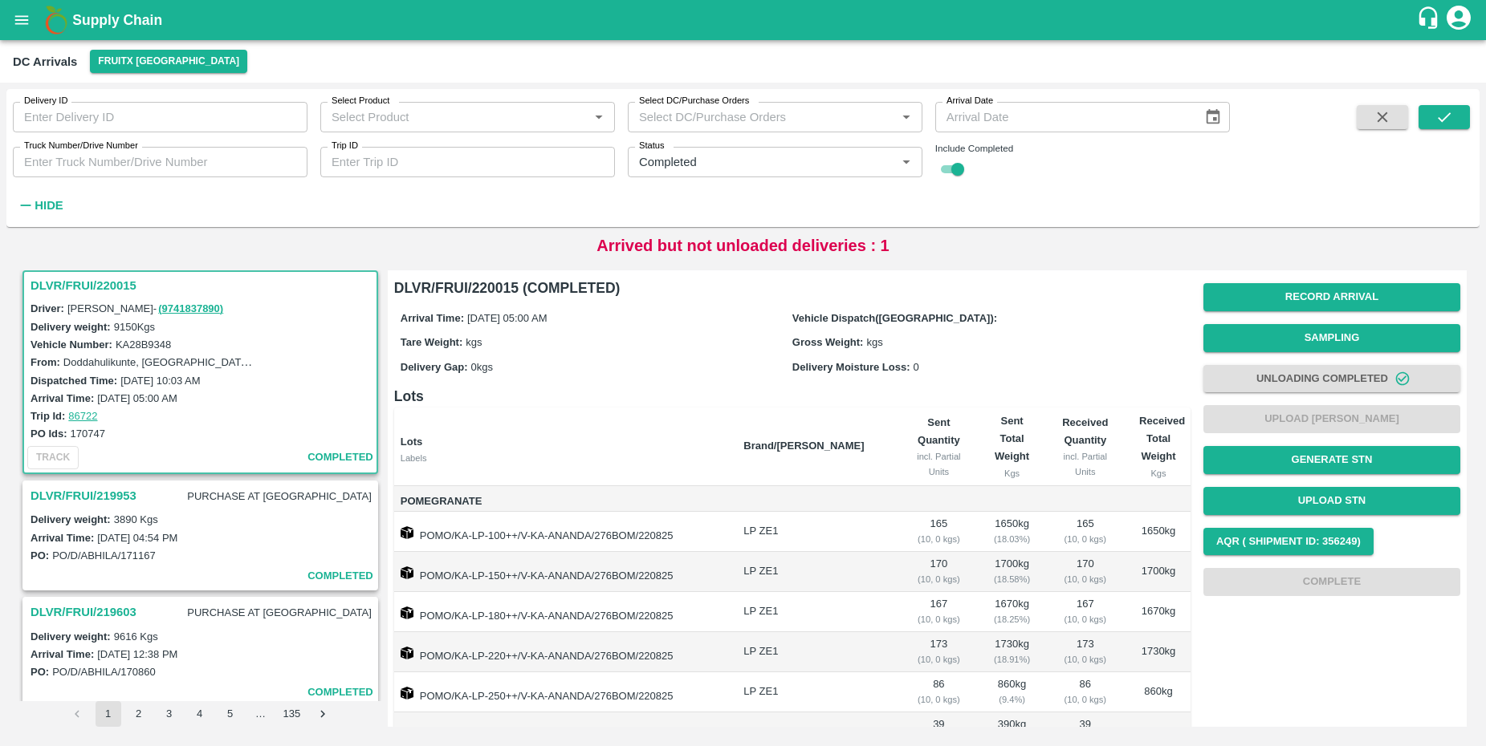
click at [70, 368] on label "Doddahulikunte, Tumakuru, sira, Karnataka" at bounding box center [271, 362] width 416 height 13
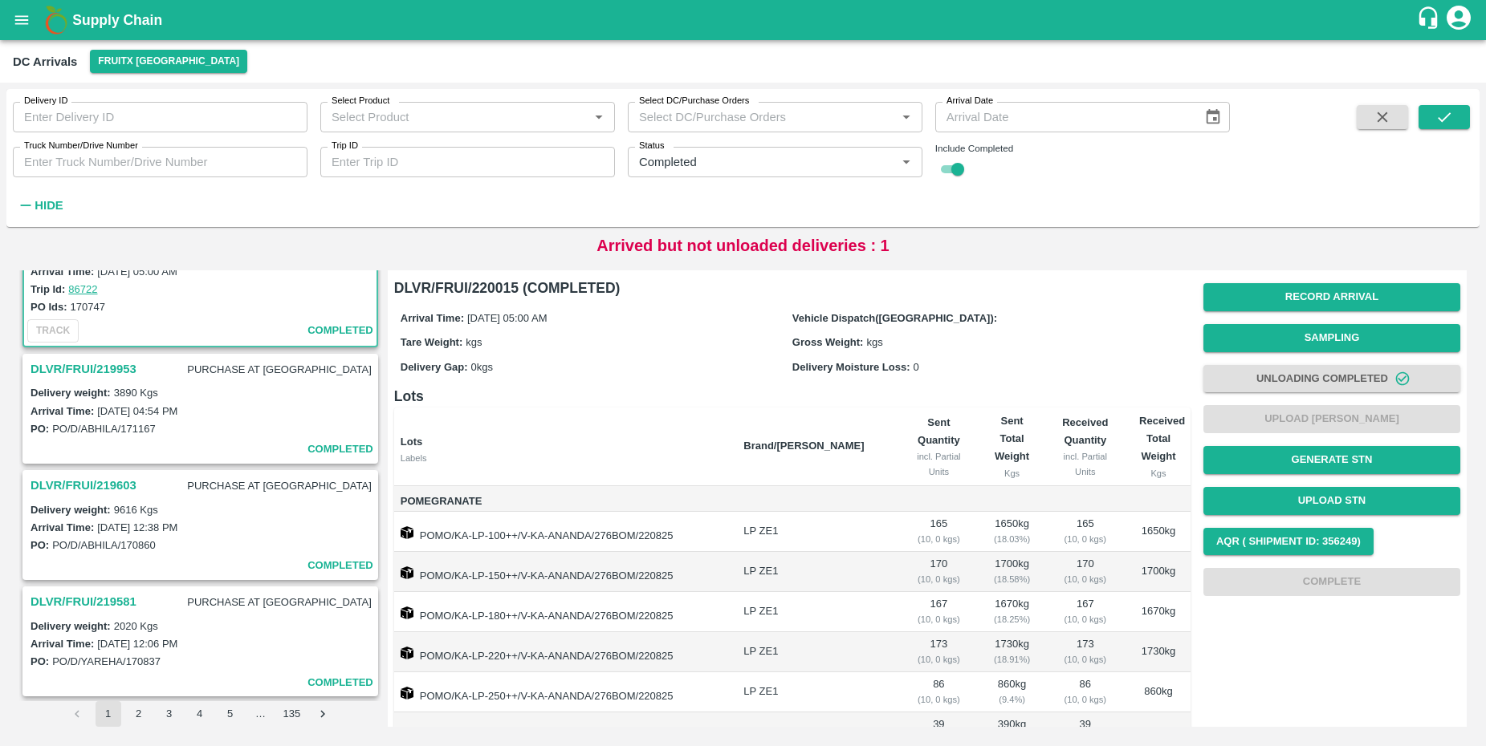
scroll to position [880, 0]
click at [98, 481] on h3 "DLVR/FRUI/219603" at bounding box center [83, 484] width 106 height 21
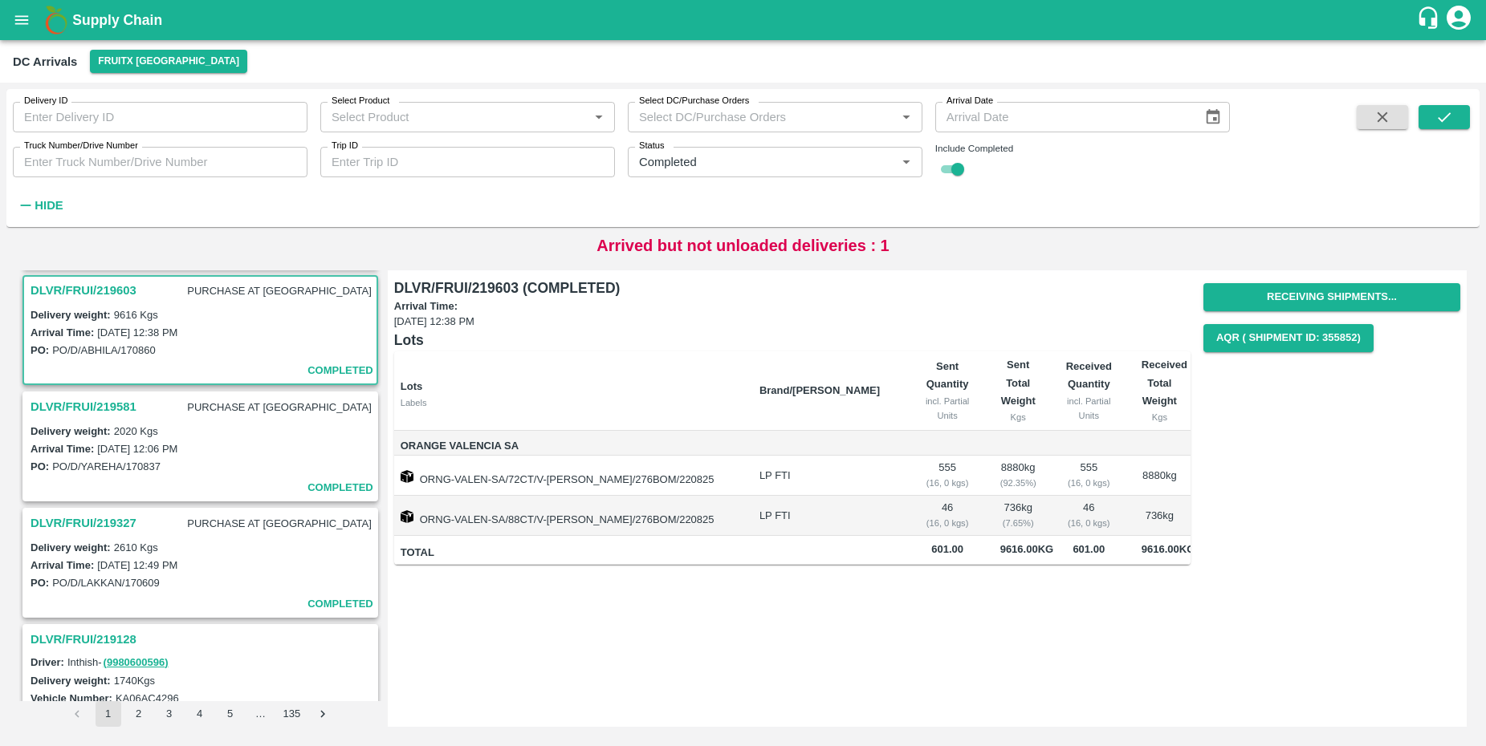
scroll to position [1079, 0]
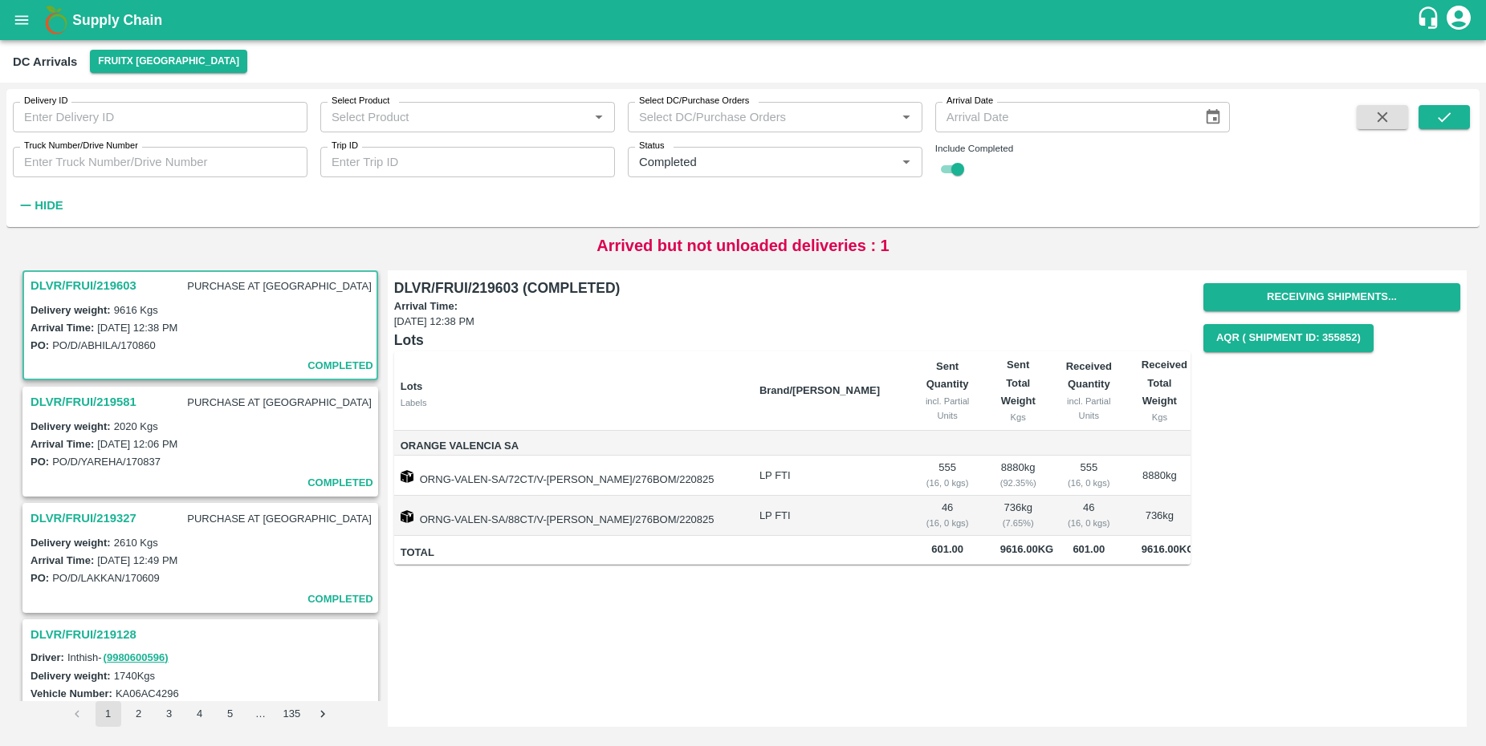
click at [104, 287] on h3 "DLVR/FRUI/219603" at bounding box center [83, 285] width 106 height 21
click at [72, 395] on h3 "DLVR/FRUI/219581" at bounding box center [83, 402] width 106 height 21
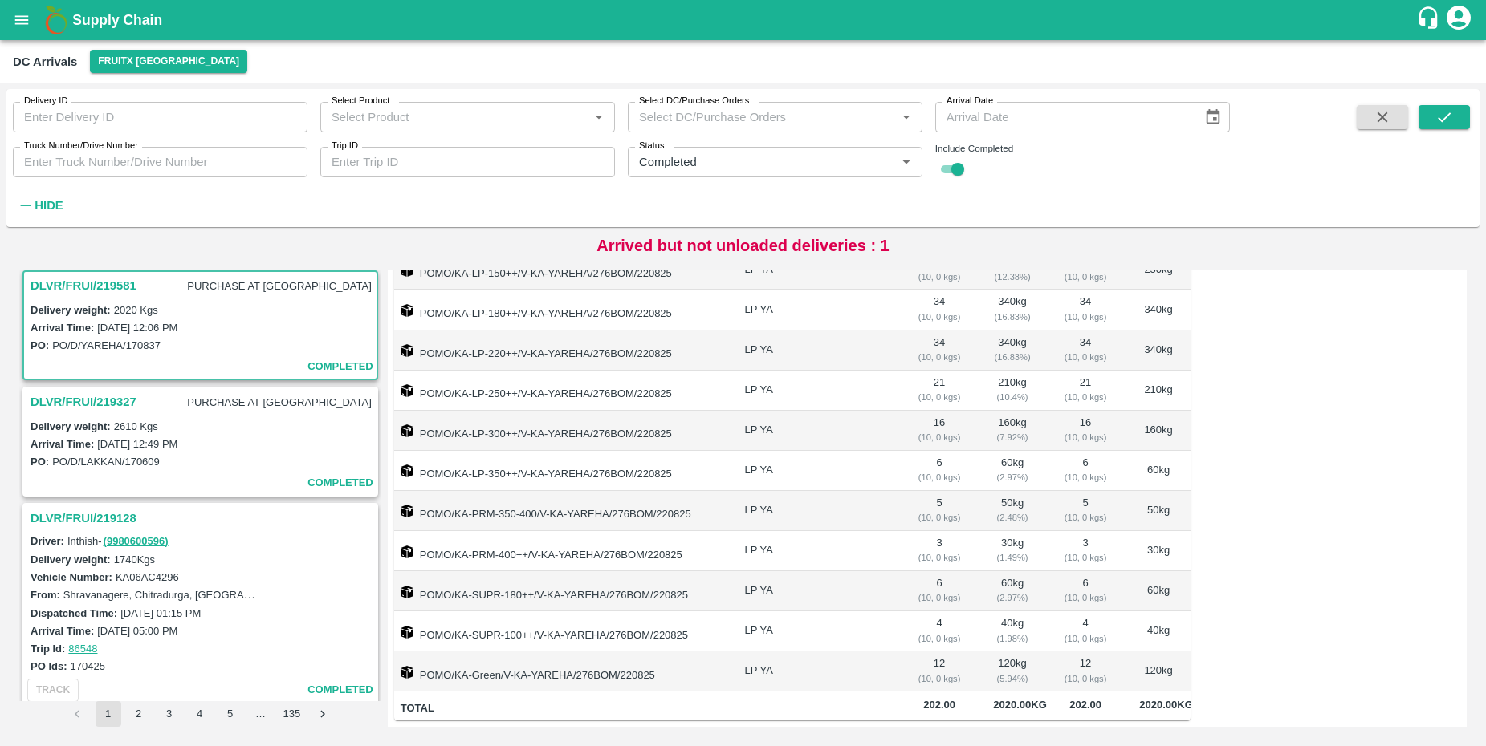
scroll to position [1127, 0]
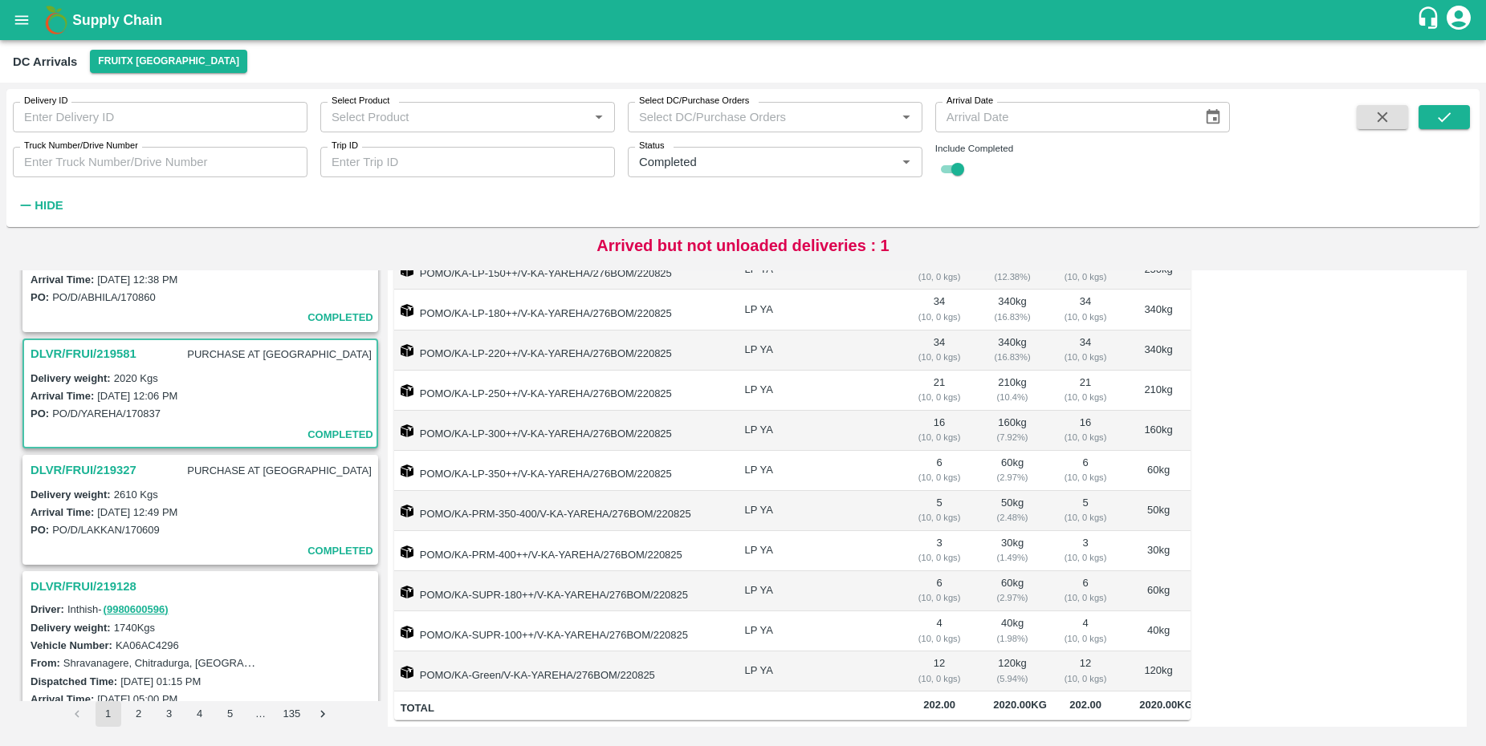
click at [116, 478] on h3 "DLVR/FRUI/219327" at bounding box center [83, 470] width 106 height 21
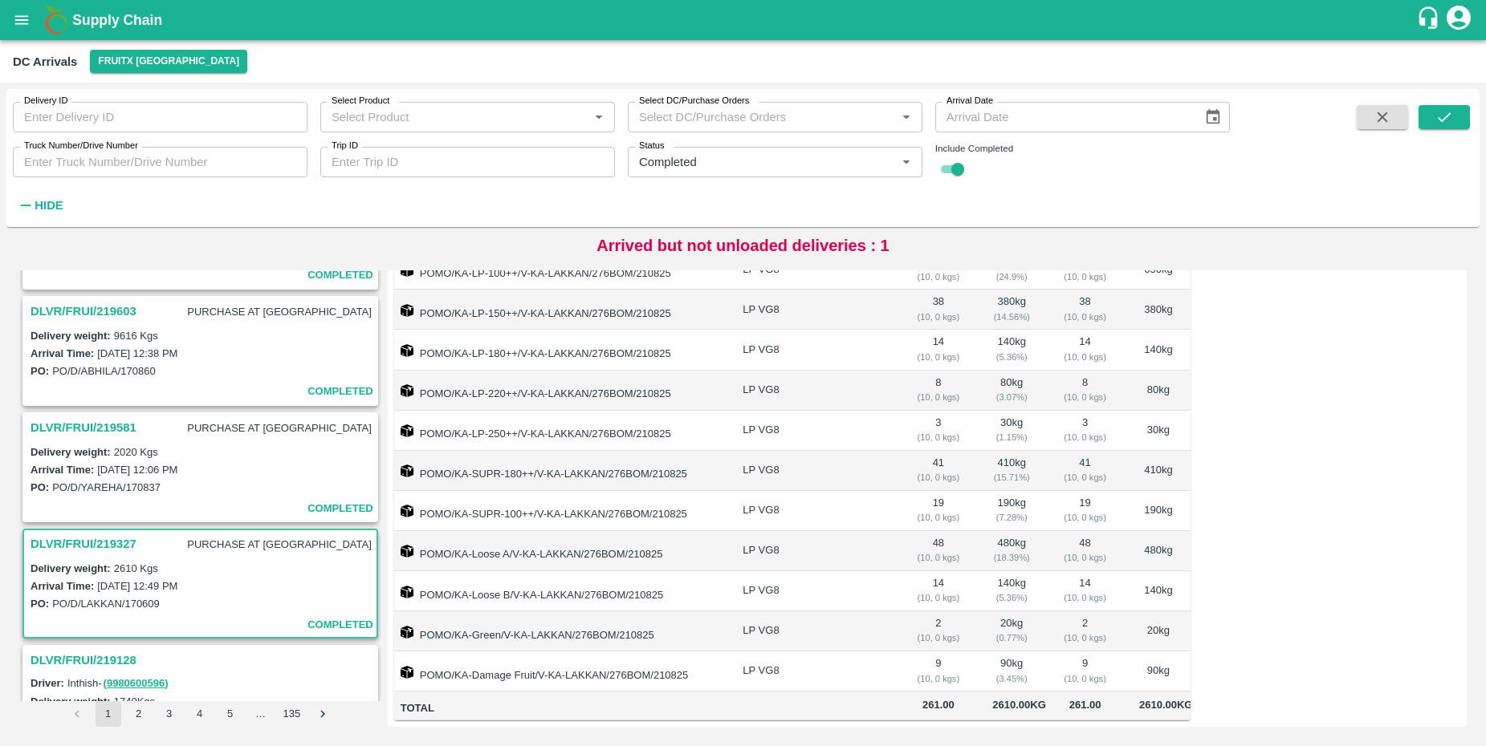
scroll to position [1051, 0]
click at [91, 319] on h3 "DLVR/FRUI/219603" at bounding box center [83, 313] width 106 height 21
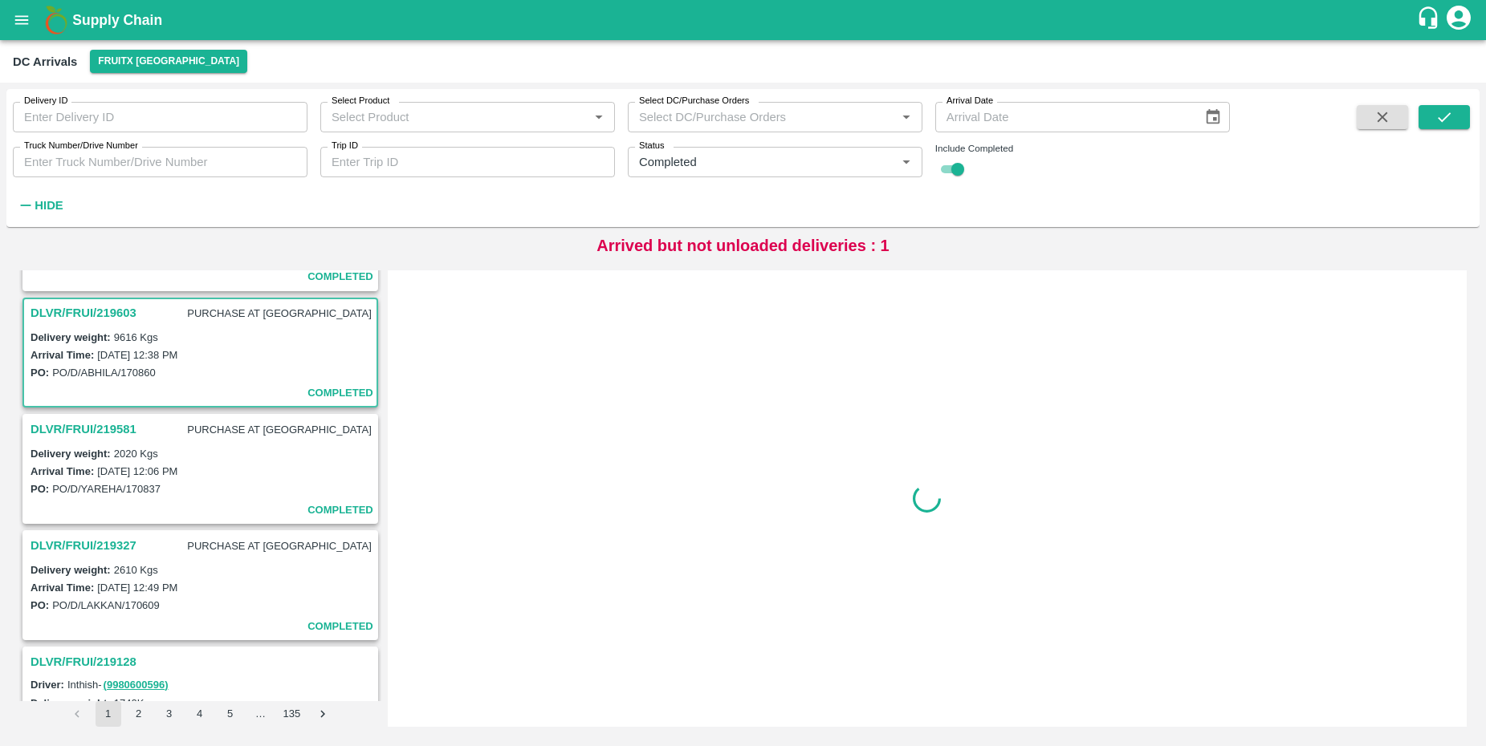
scroll to position [1079, 0]
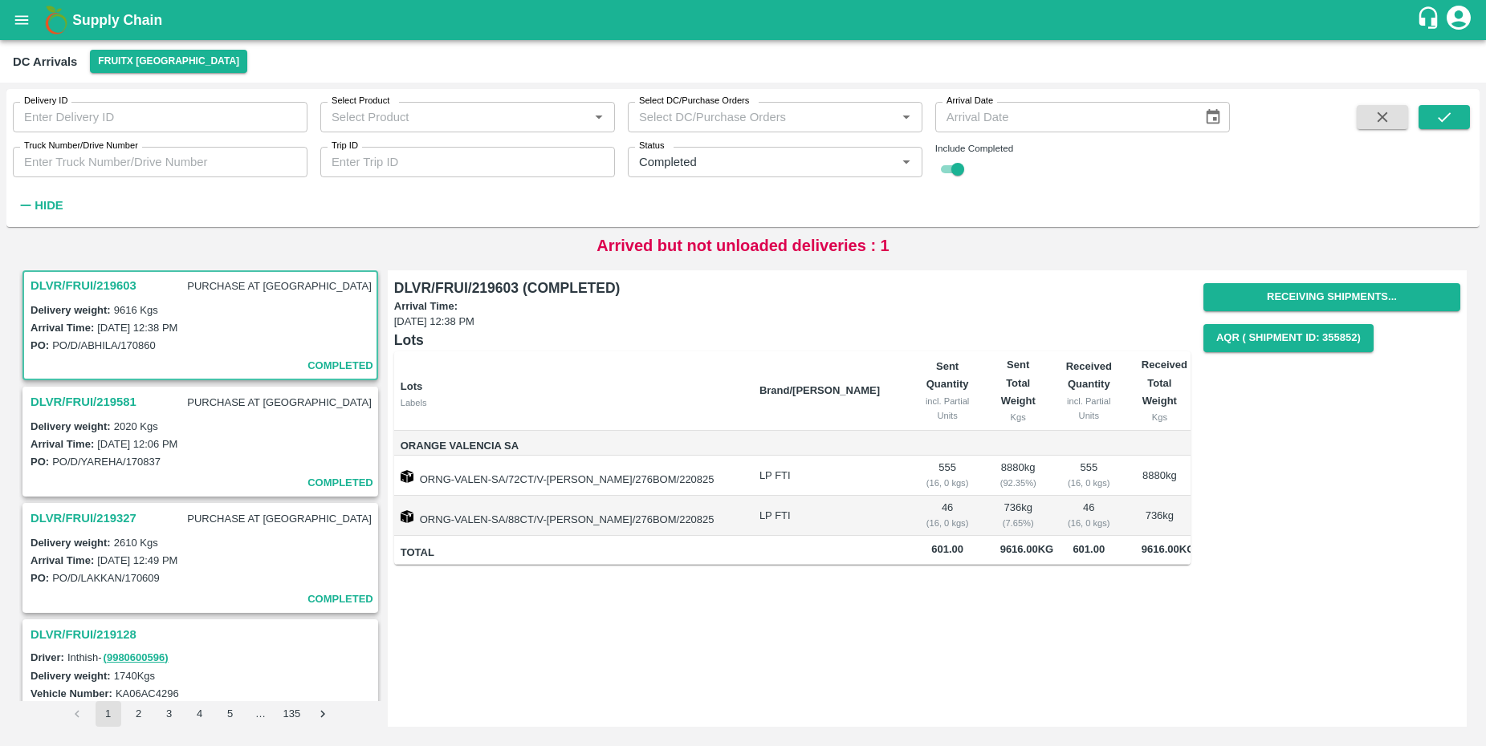
click at [84, 284] on h3 "DLVR/FRUI/219603" at bounding box center [83, 285] width 106 height 21
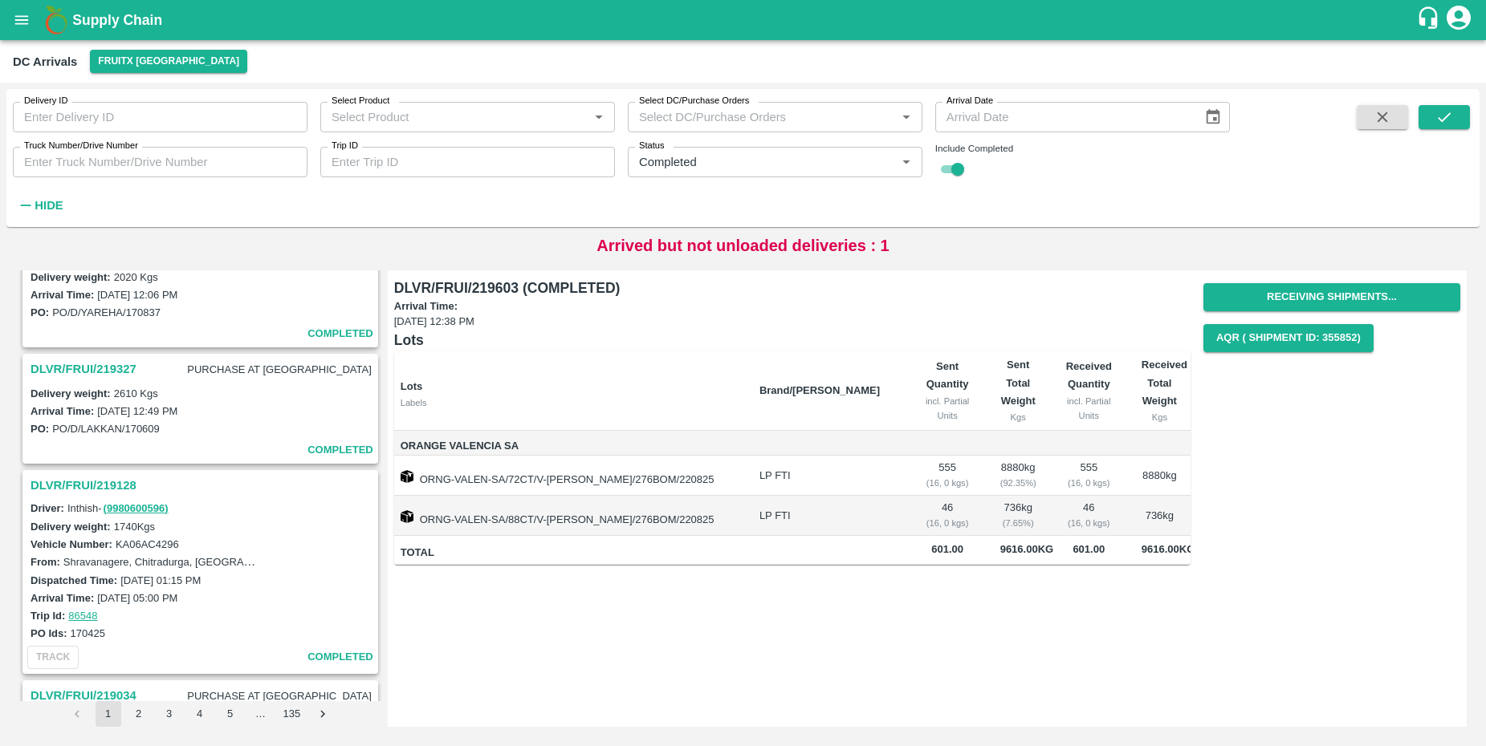
scroll to position [1226, 0]
click at [88, 370] on h3 "DLVR/FRUI/219327" at bounding box center [83, 371] width 106 height 21
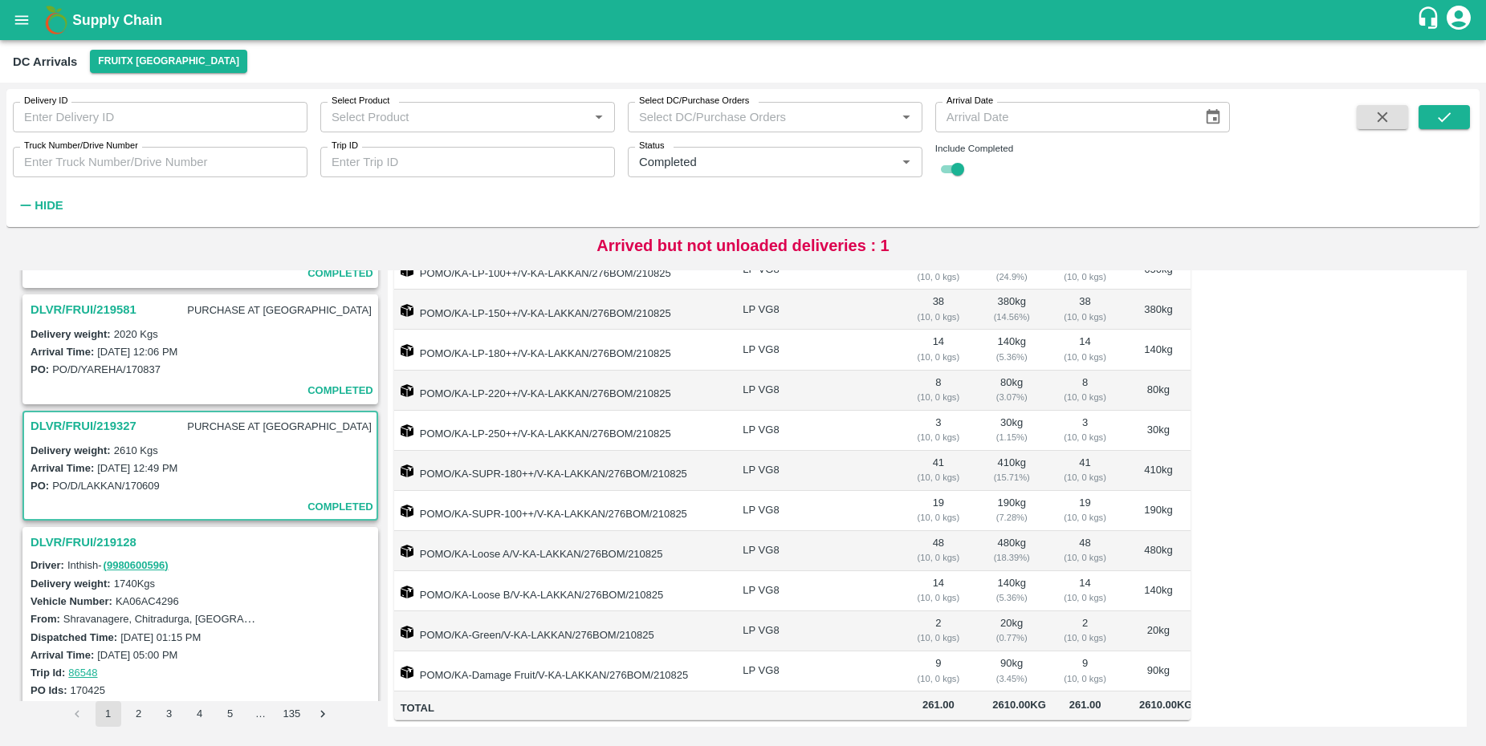
scroll to position [1111, 0]
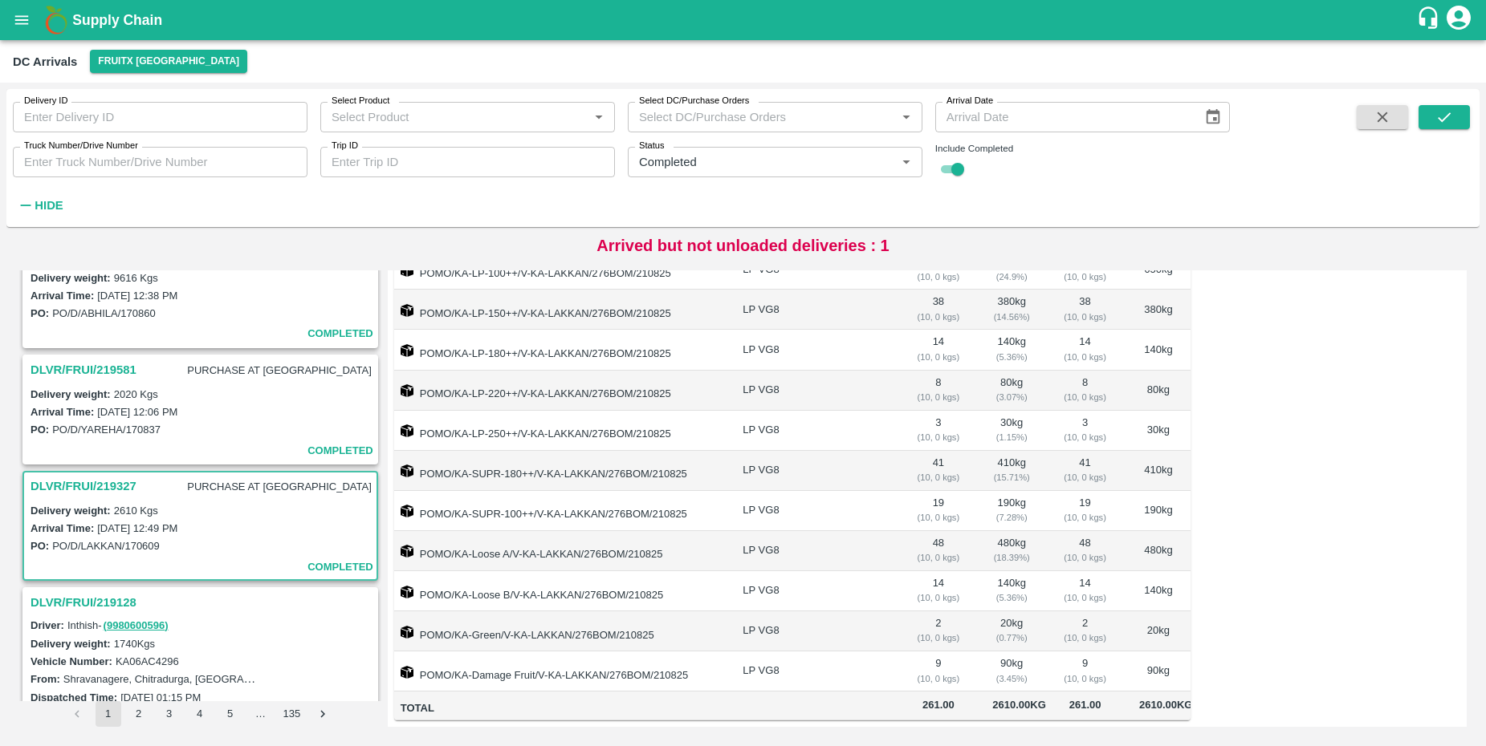
click at [87, 378] on h3 "DLVR/FRUI/219581" at bounding box center [83, 370] width 106 height 21
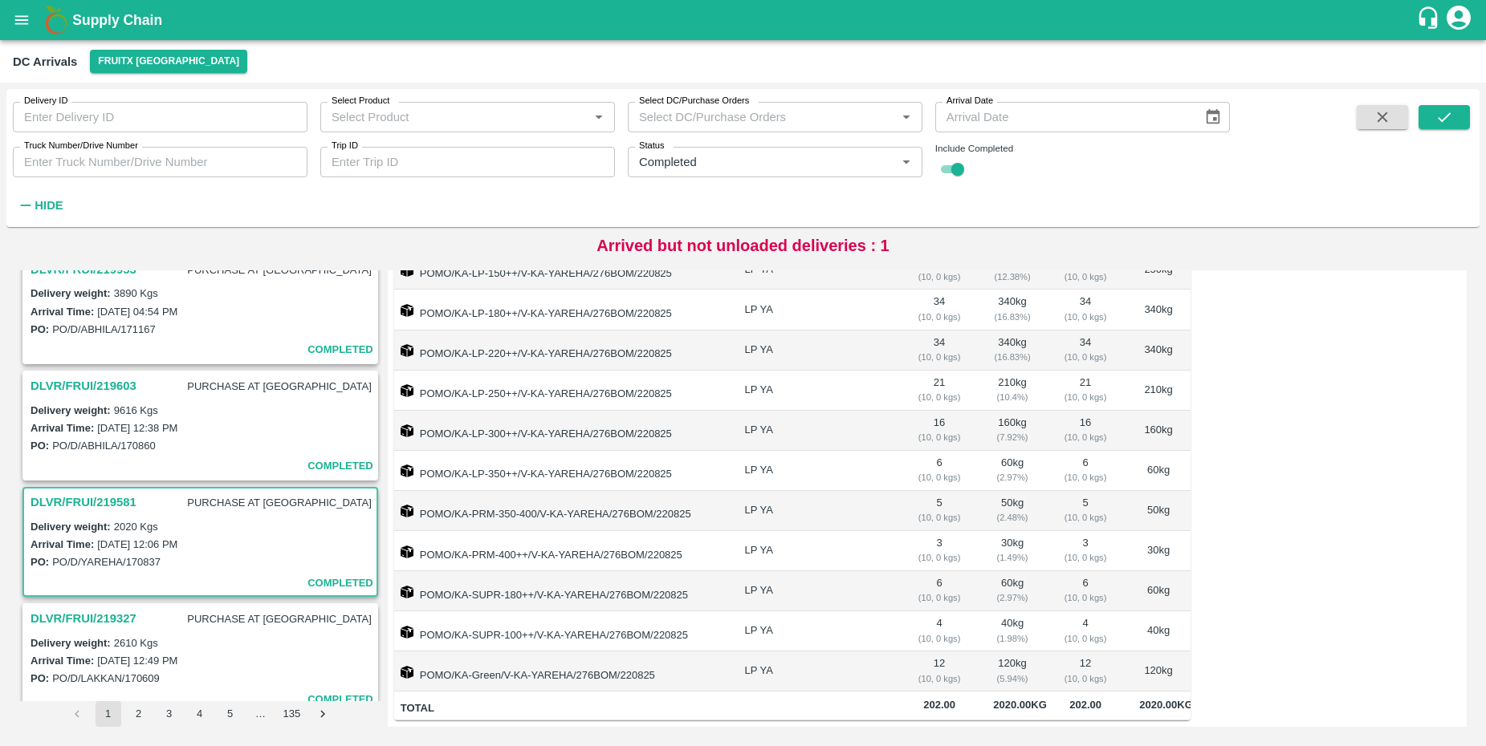
scroll to position [976, 0]
click at [65, 381] on h3 "DLVR/FRUI/219603" at bounding box center [83, 388] width 106 height 21
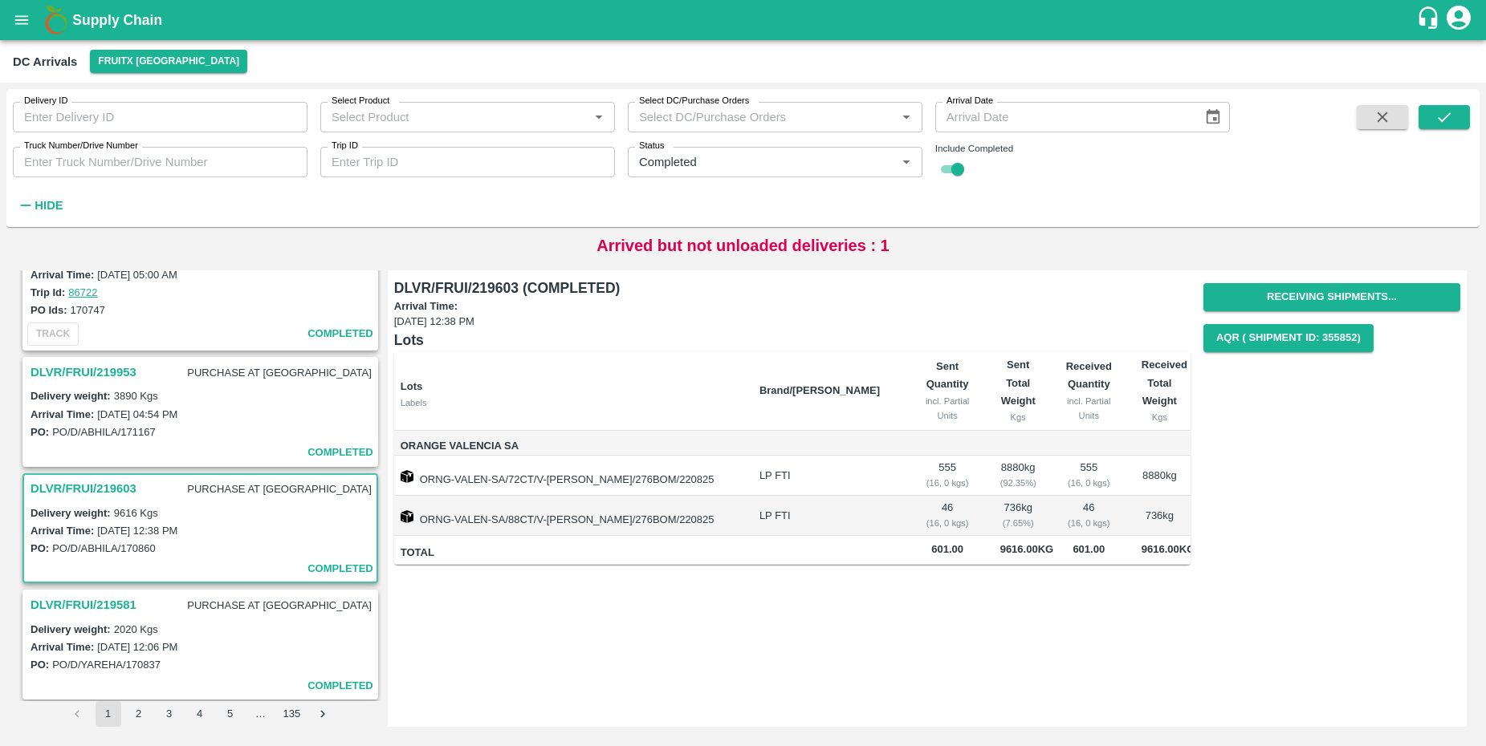
scroll to position [874, 0]
click at [69, 375] on h3 "DLVR/FRUI/219953" at bounding box center [83, 374] width 106 height 21
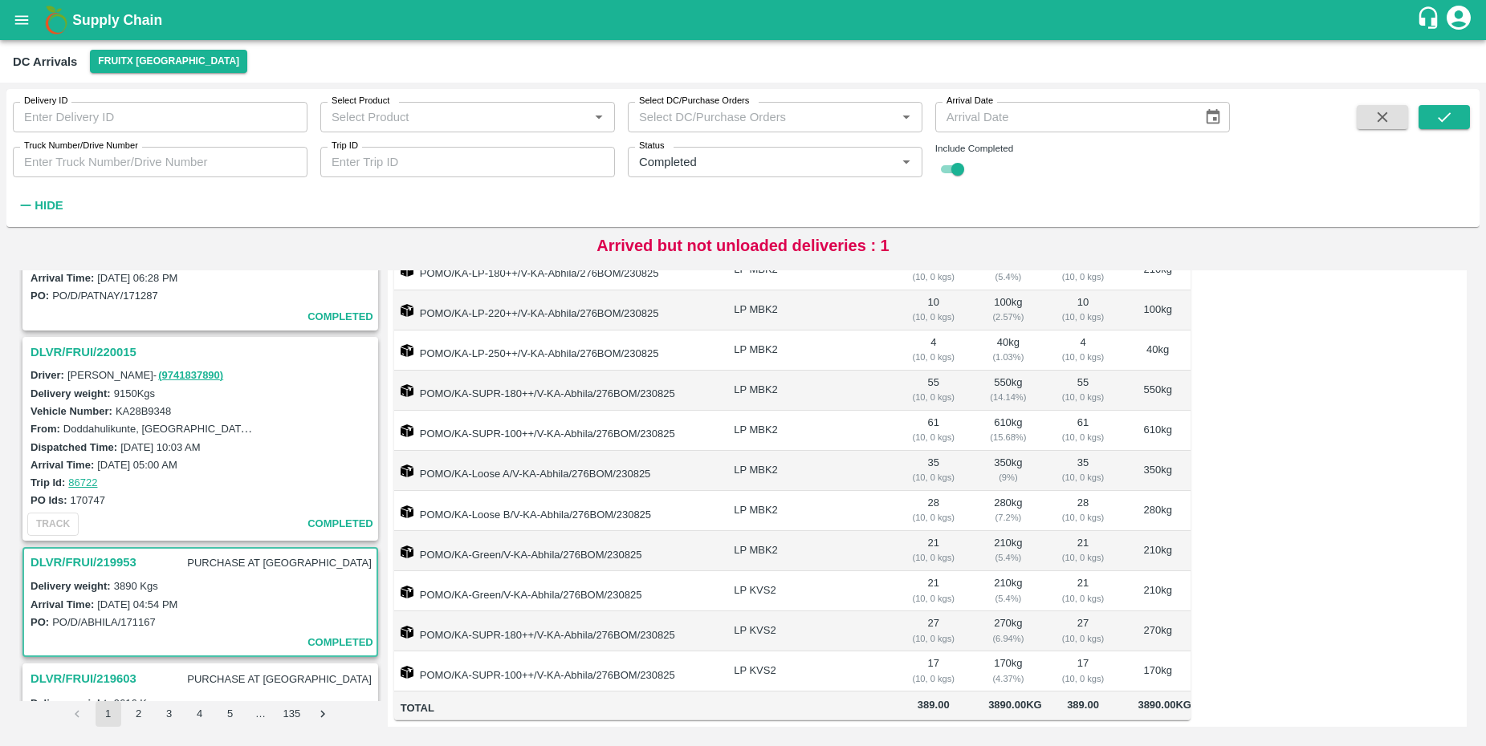
scroll to position [685, 0]
click at [73, 356] on h3 "DLVR/FRUI/220015" at bounding box center [202, 353] width 344 height 21
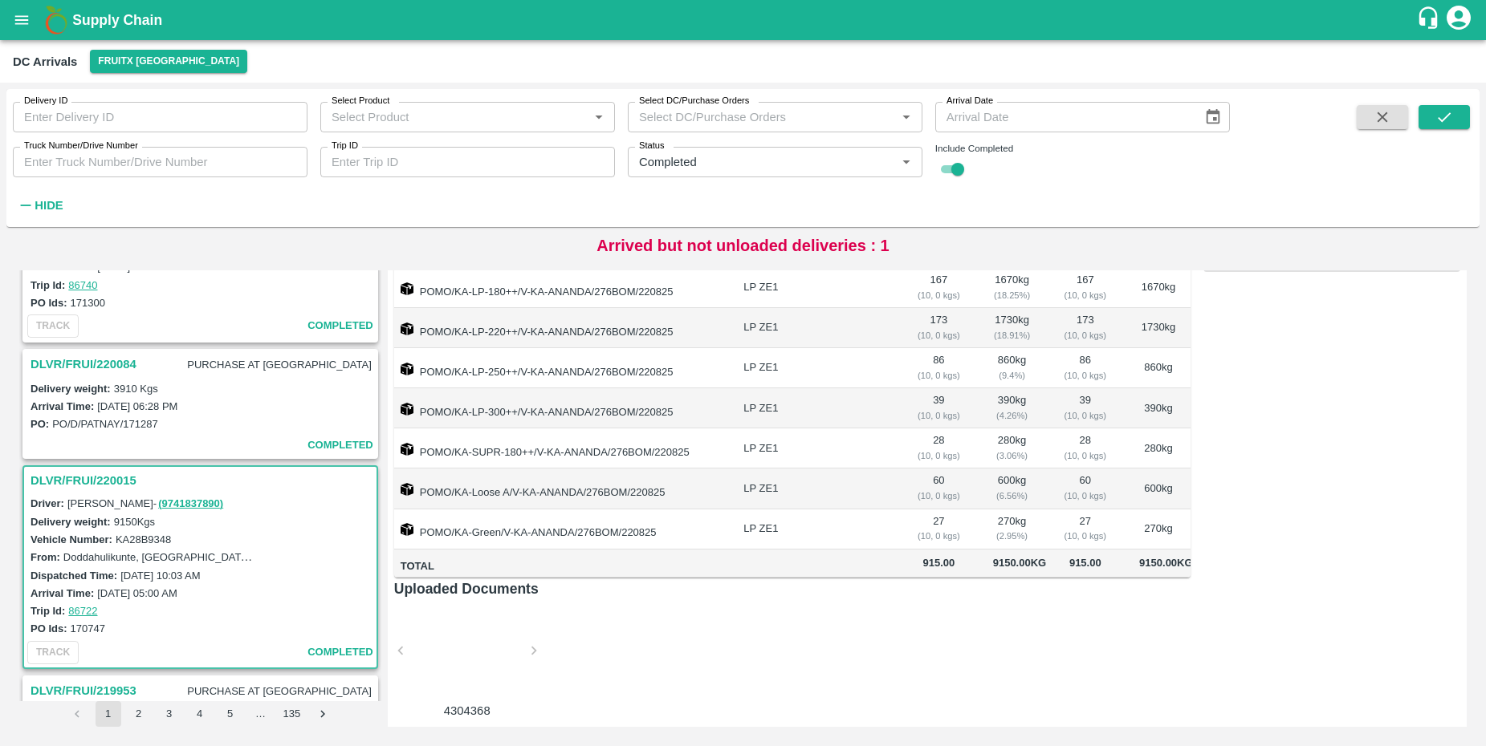
scroll to position [535, 0]
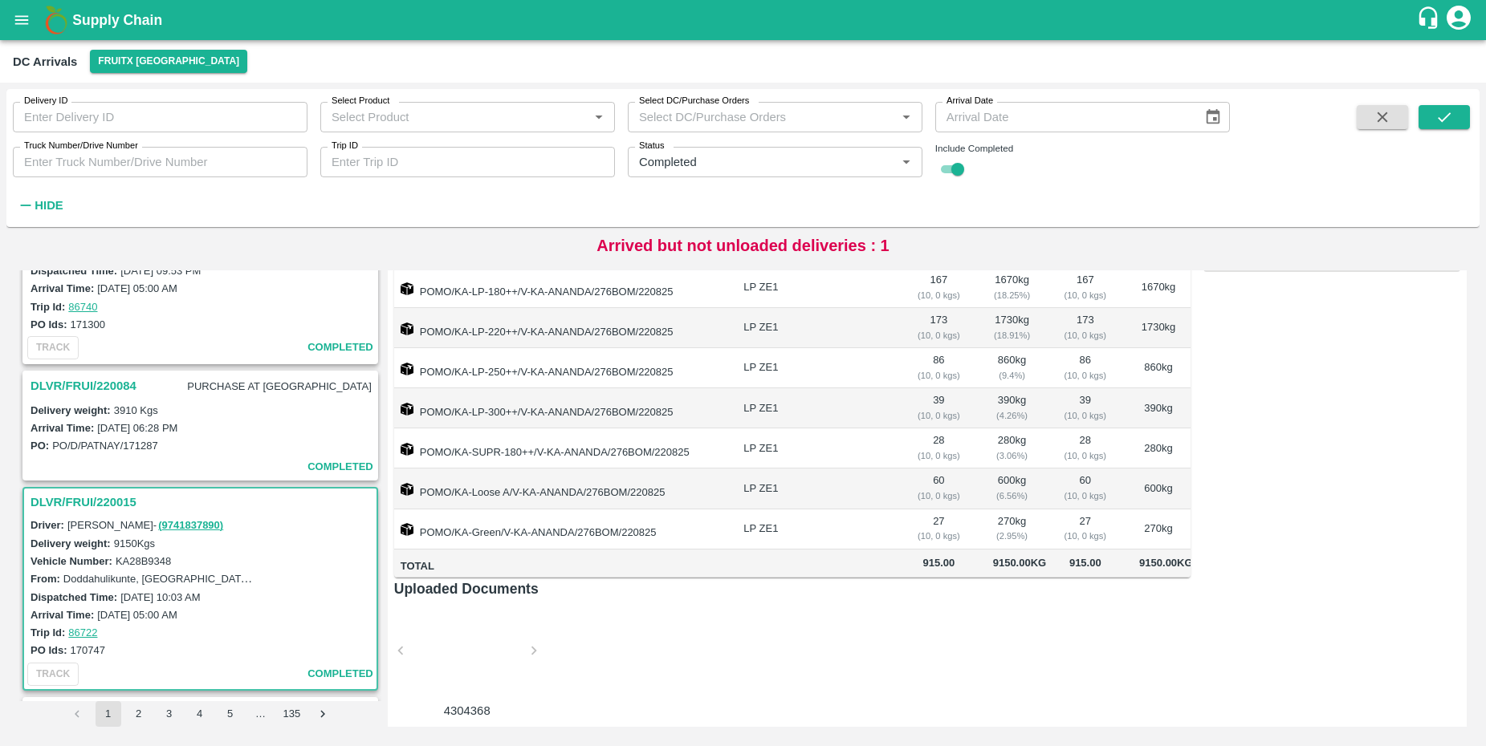
click at [91, 386] on h3 "DLVR/FRUI/220084" at bounding box center [83, 386] width 106 height 21
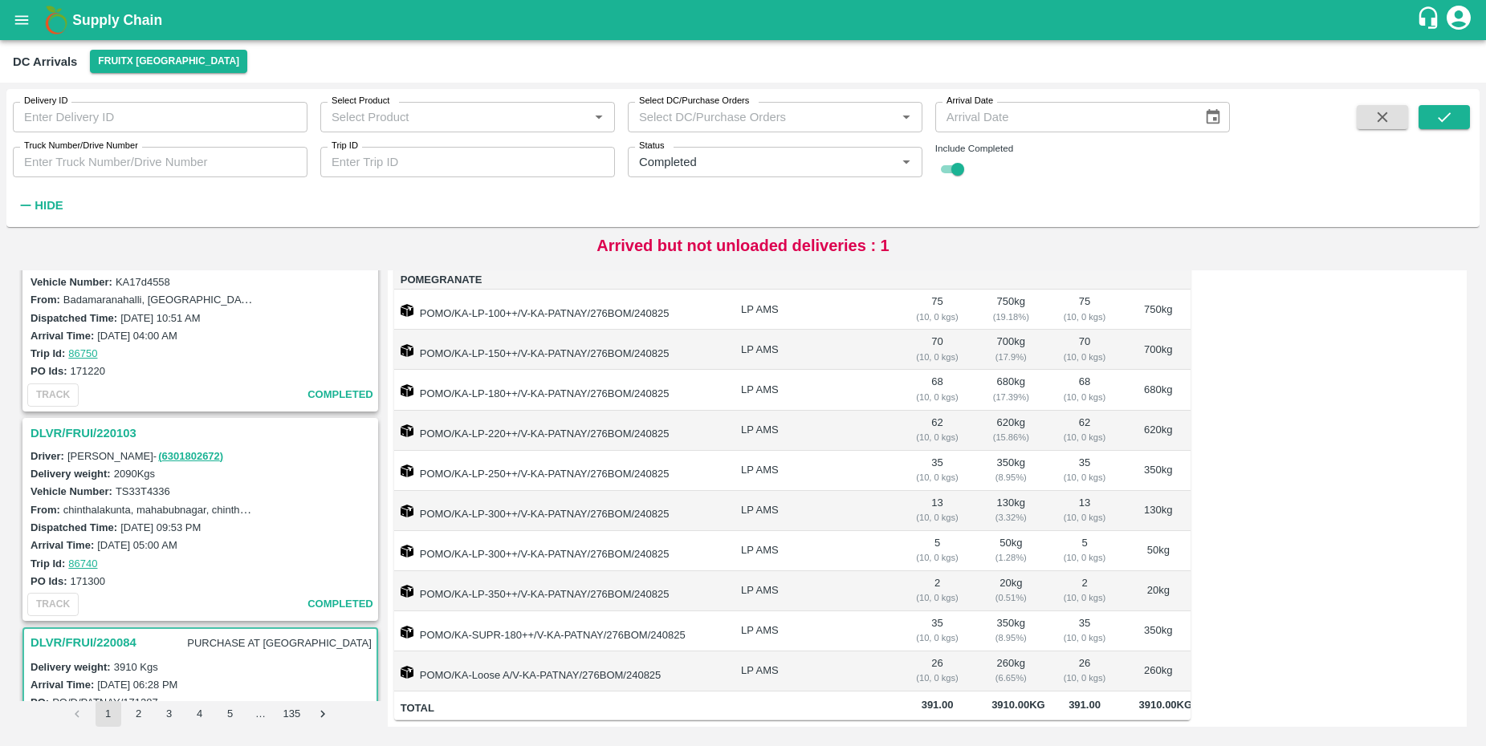
scroll to position [277, 0]
click at [56, 439] on h3 "DLVR/FRUI/220103" at bounding box center [202, 435] width 344 height 21
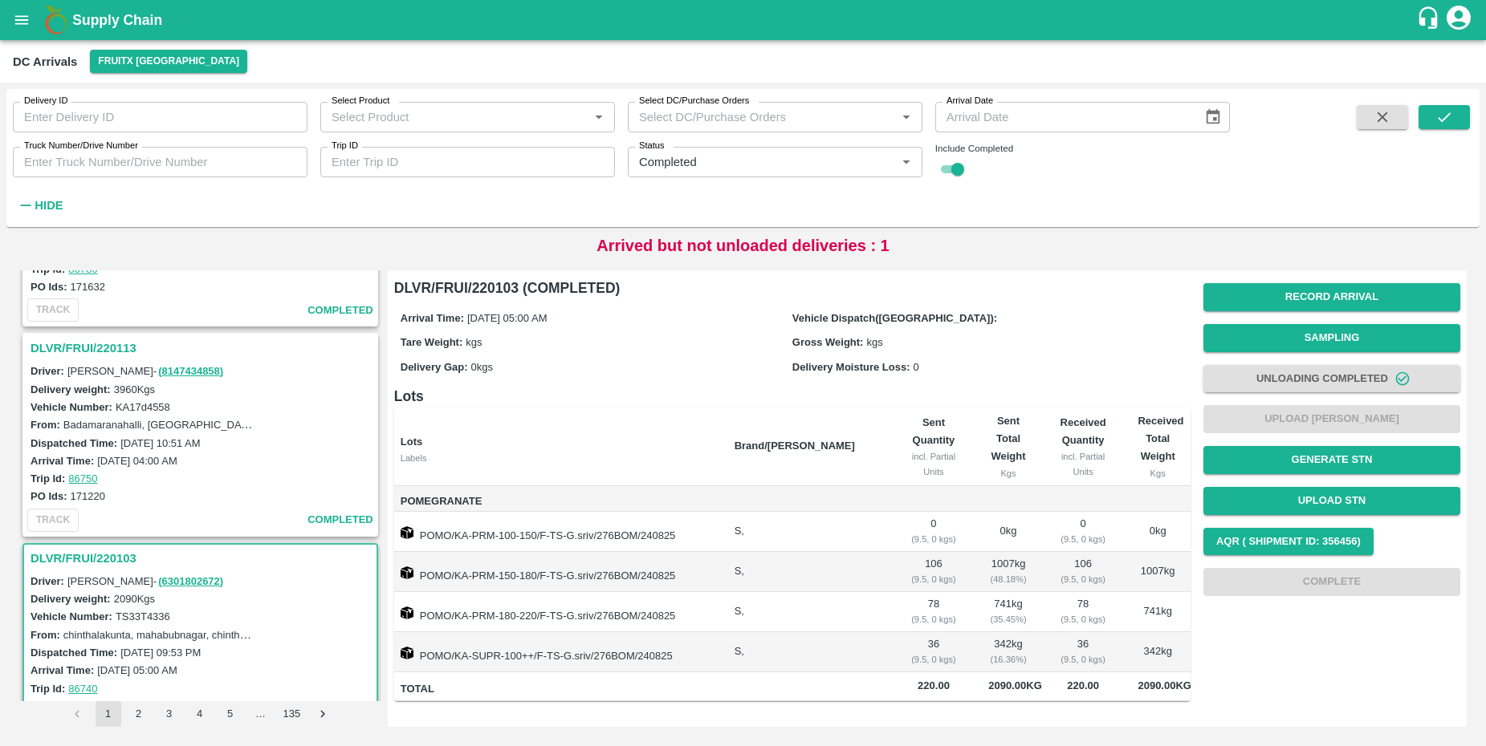
scroll to position [148, 0]
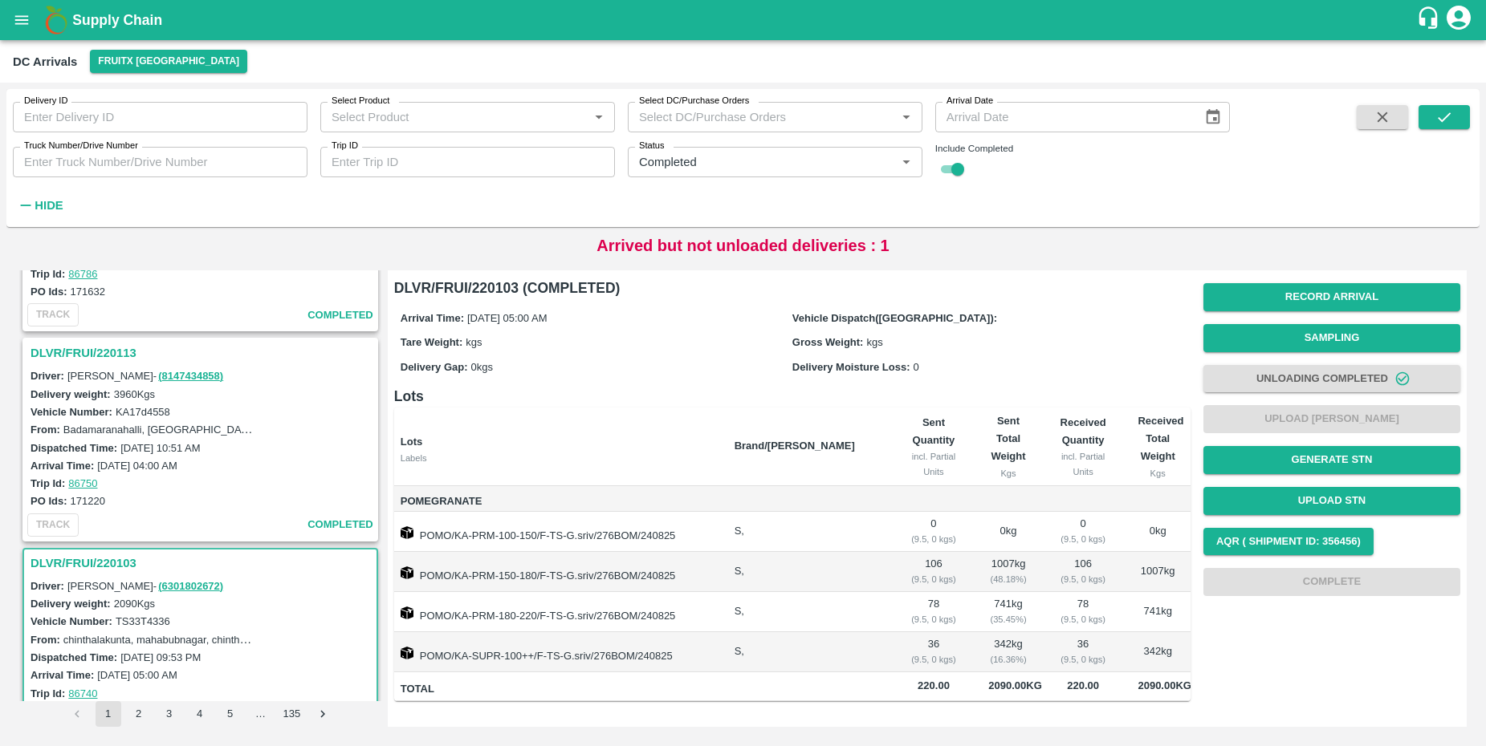
click at [71, 346] on h3 "DLVR/FRUI/220113" at bounding box center [202, 353] width 344 height 21
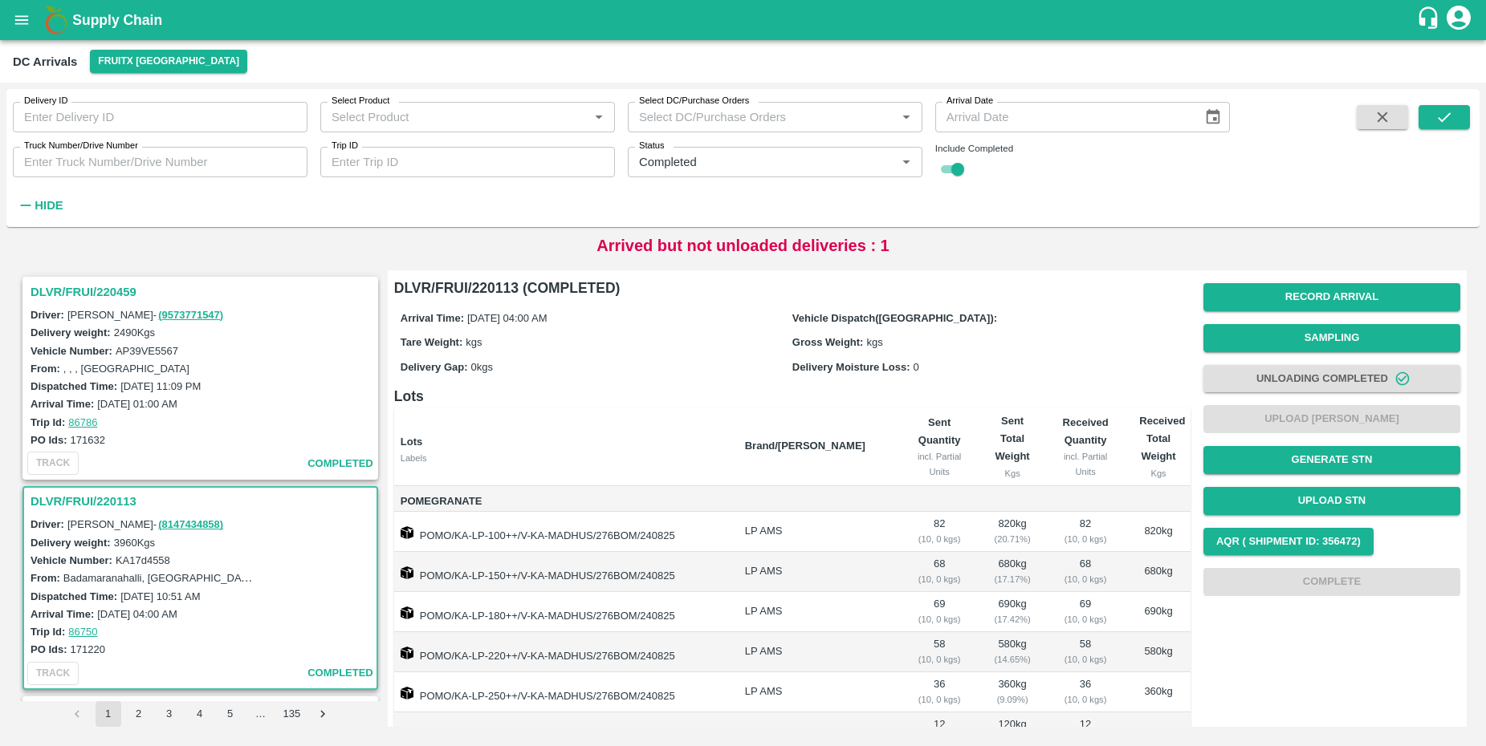
click at [100, 287] on h3 "DLVR/FRUI/220459" at bounding box center [202, 292] width 344 height 21
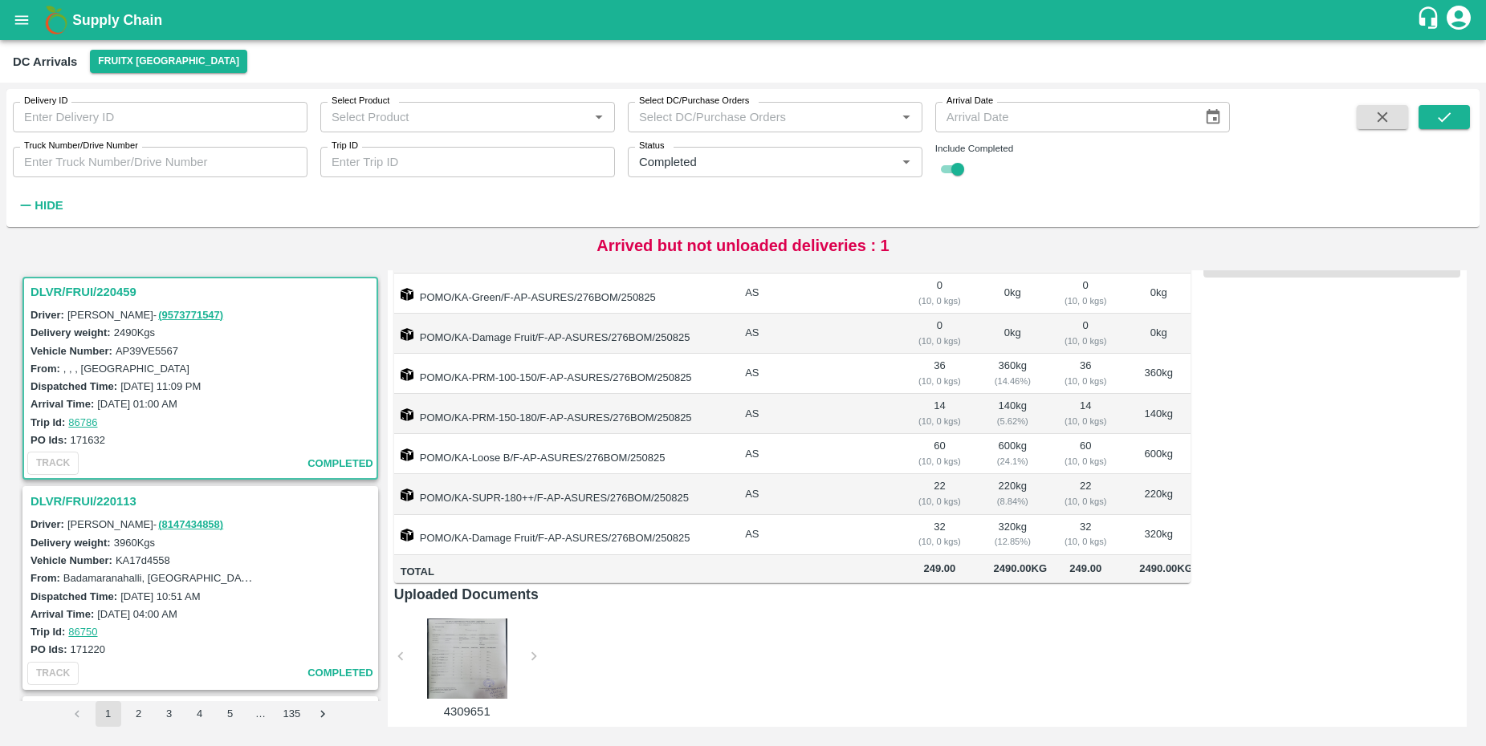
click at [129, 14] on b "Supply Chain" at bounding box center [117, 20] width 90 height 16
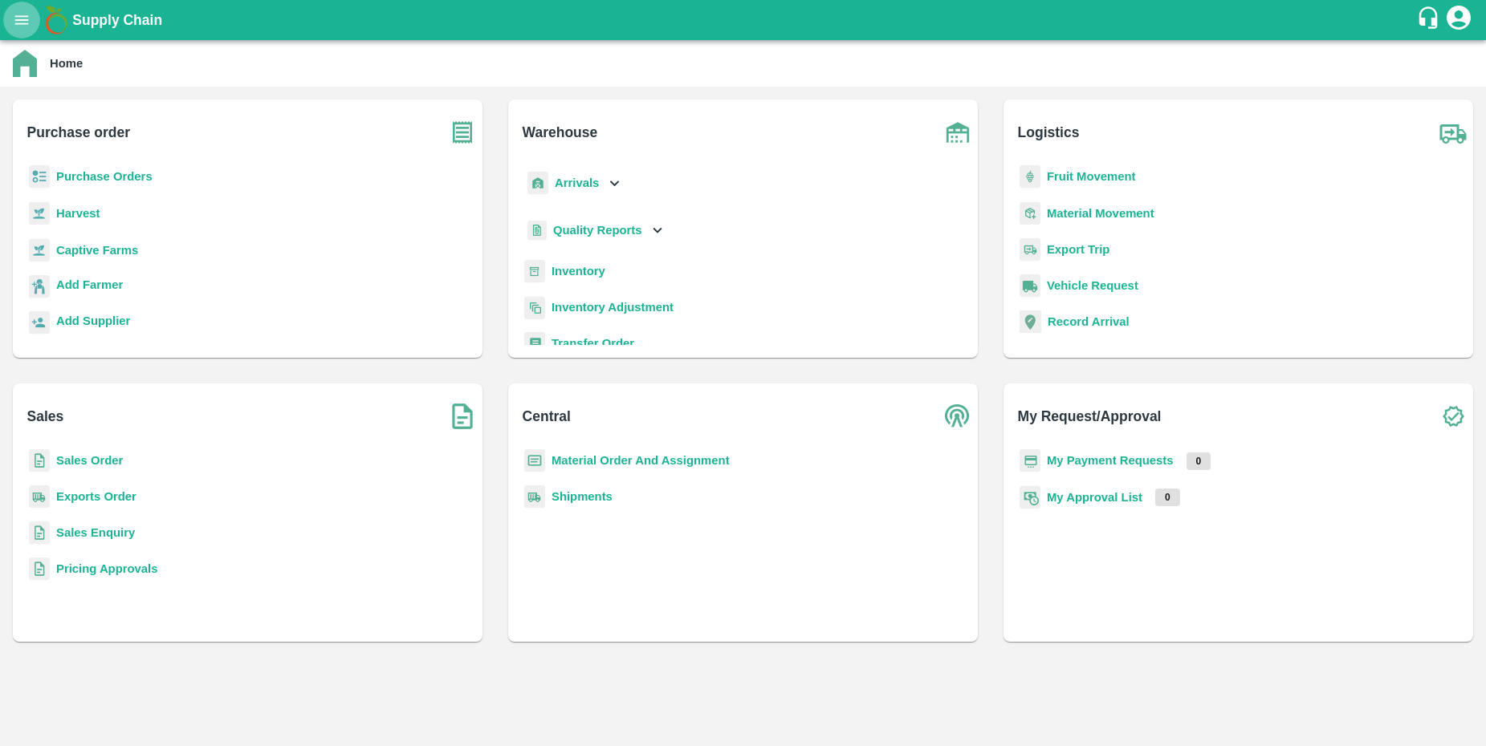
click at [13, 26] on icon "open drawer" at bounding box center [22, 20] width 18 height 18
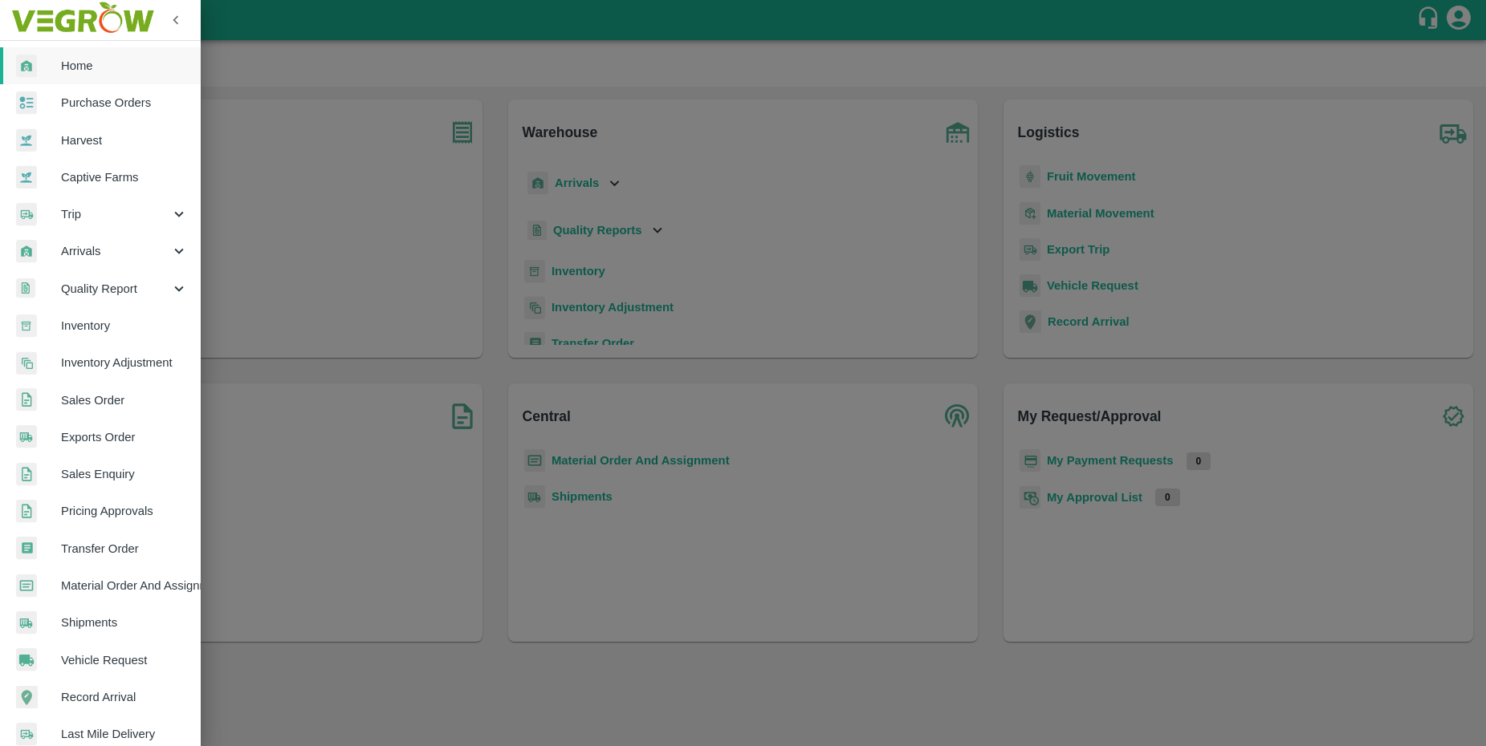
click at [120, 247] on span "Arrivals" at bounding box center [115, 251] width 109 height 18
click at [114, 333] on span "DC Arrivals" at bounding box center [131, 326] width 114 height 18
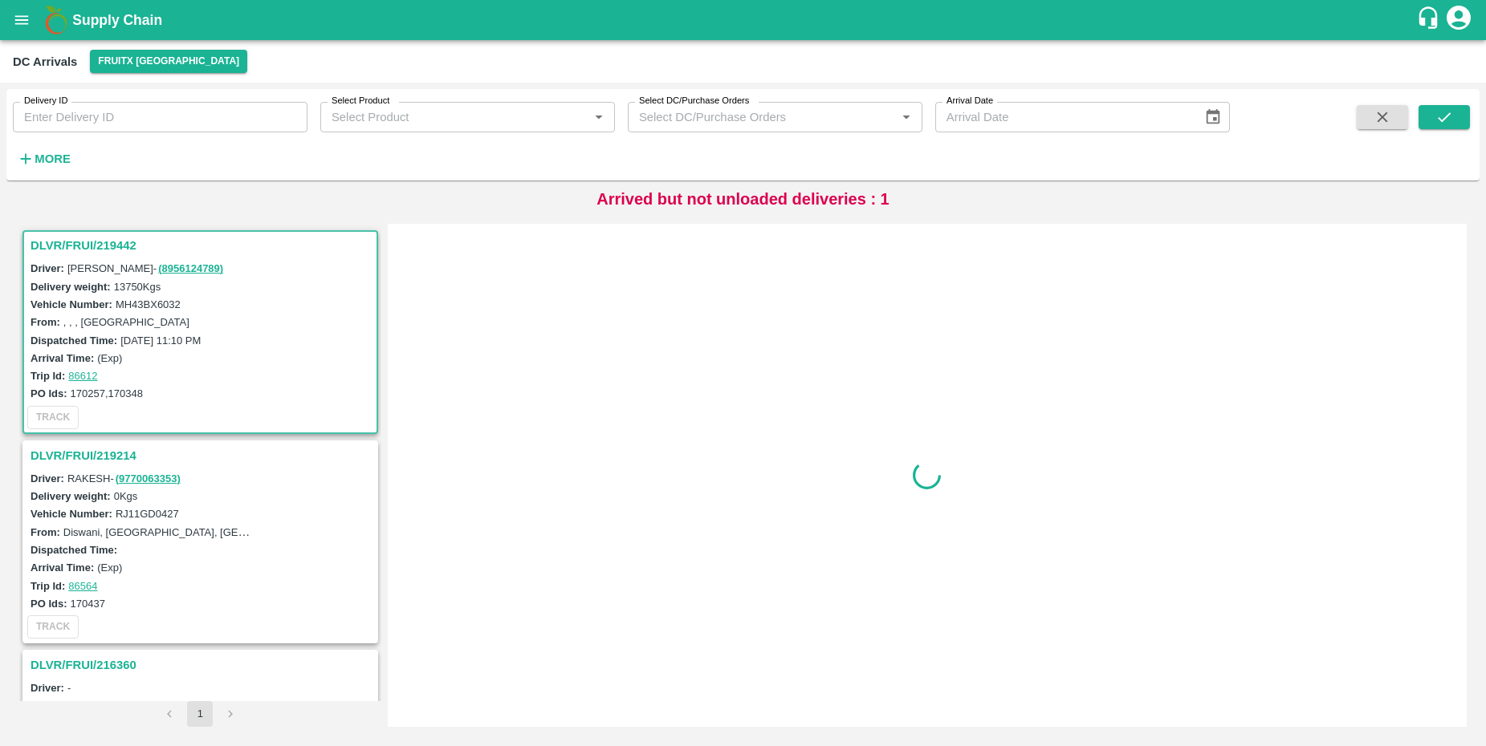
click at [73, 247] on h3 "DLVR/FRUI/219442" at bounding box center [202, 245] width 344 height 21
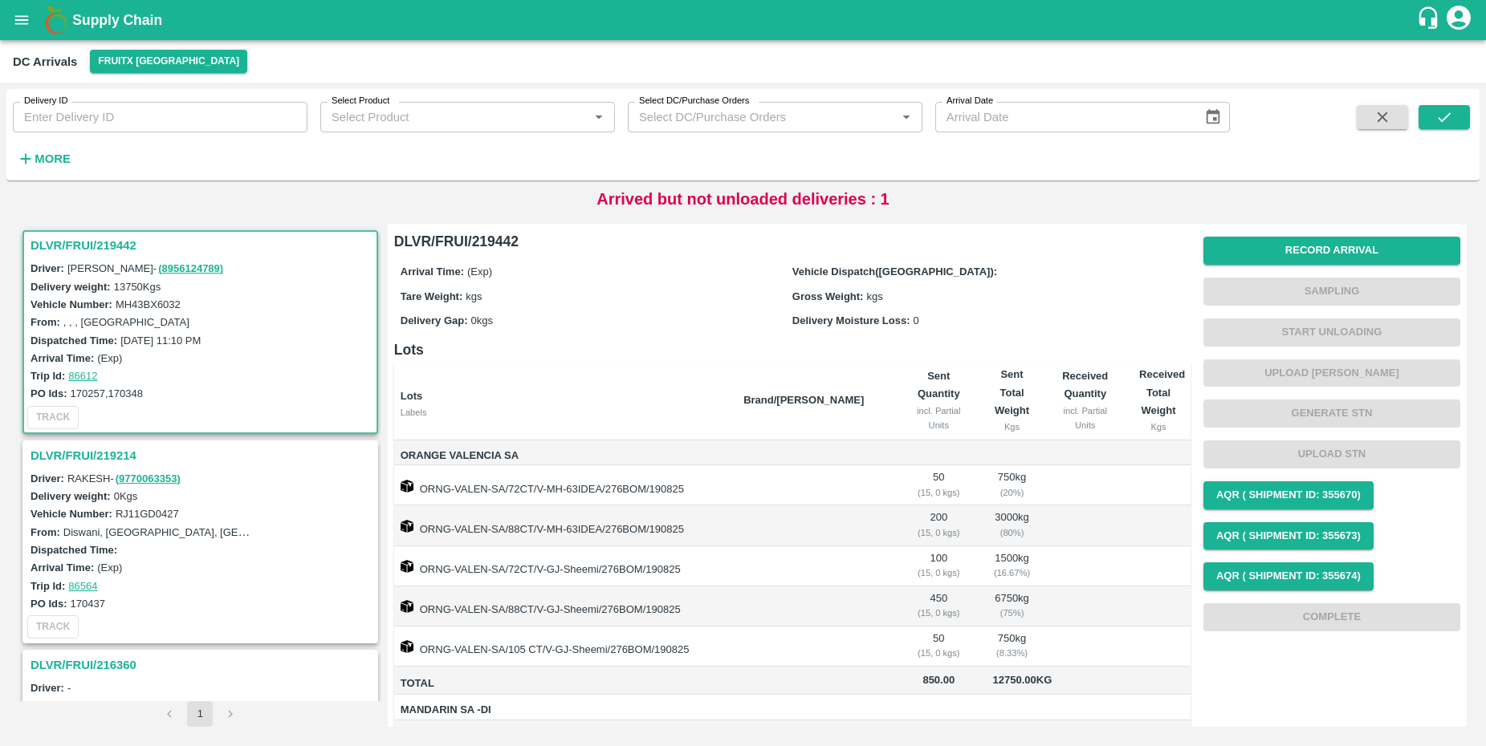
scroll to position [6, 0]
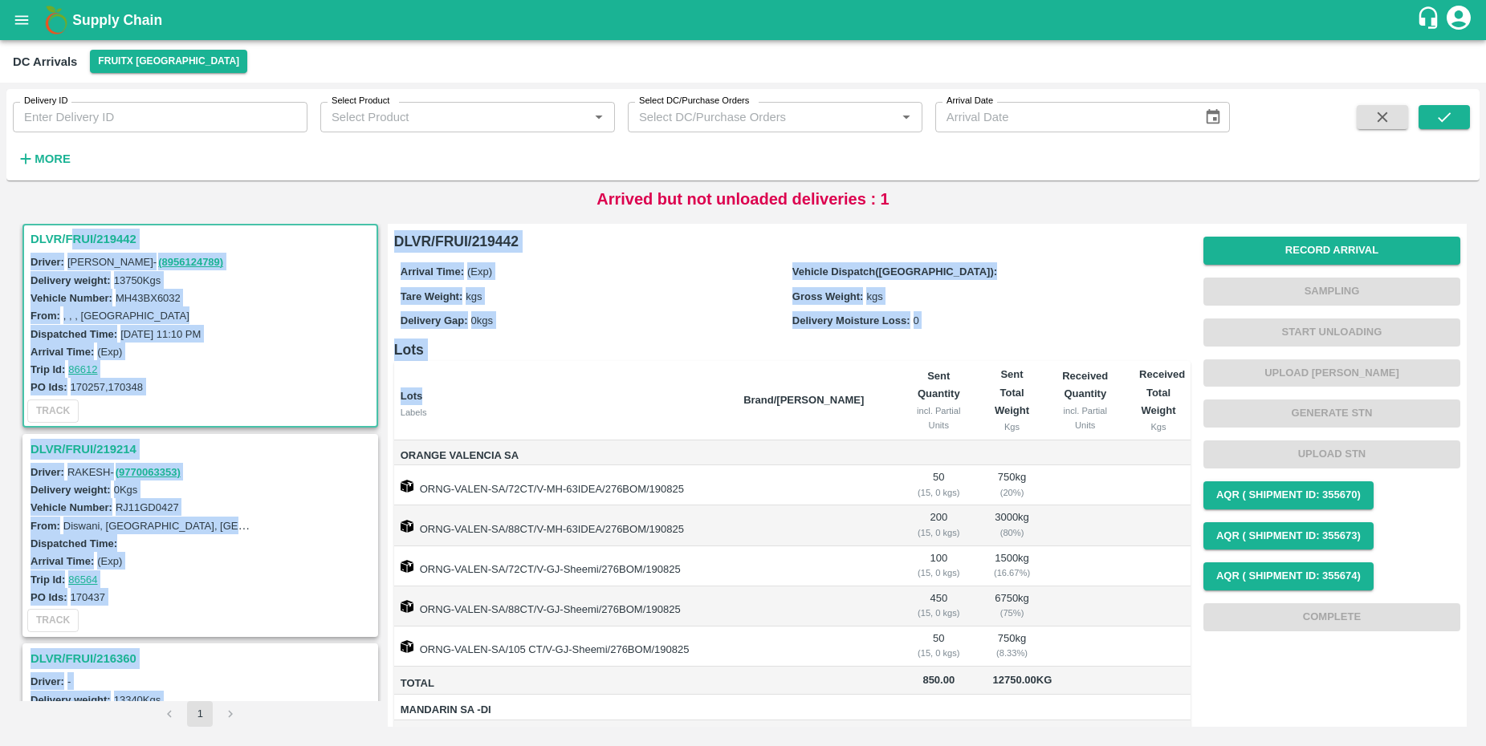
drag, startPoint x: 73, startPoint y: 247, endPoint x: 717, endPoint y: 440, distance: 671.9
click at [717, 440] on div "DLVR/FRUI/219442 Driver: [PERSON_NAME] - ( 8956124789 ) Delivery weight: 13750 …" at bounding box center [743, 475] width 1460 height 516
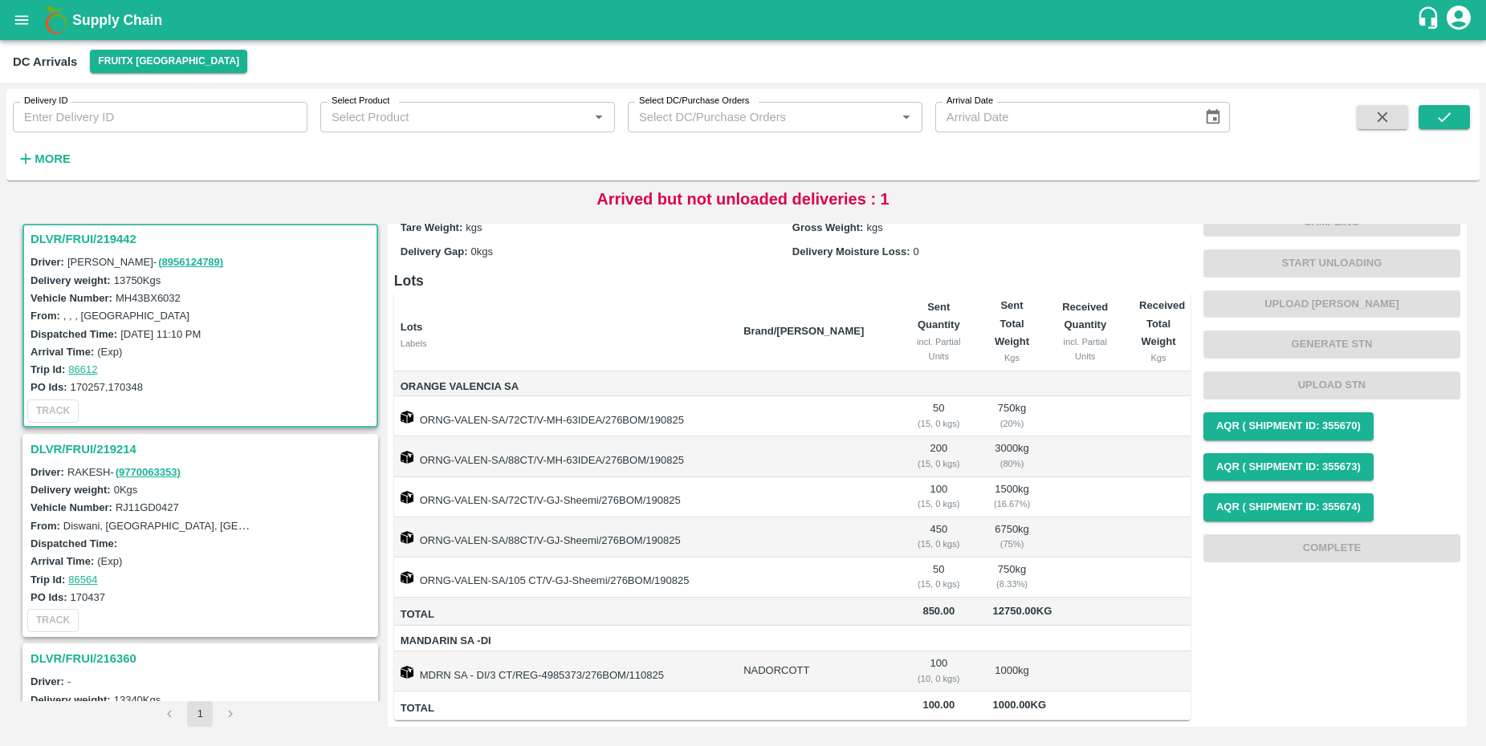
click at [730, 478] on td "ORNG-VALEN-SA/72CT/V-GJ-Sheemi/276BOM/190825" at bounding box center [562, 498] width 336 height 40
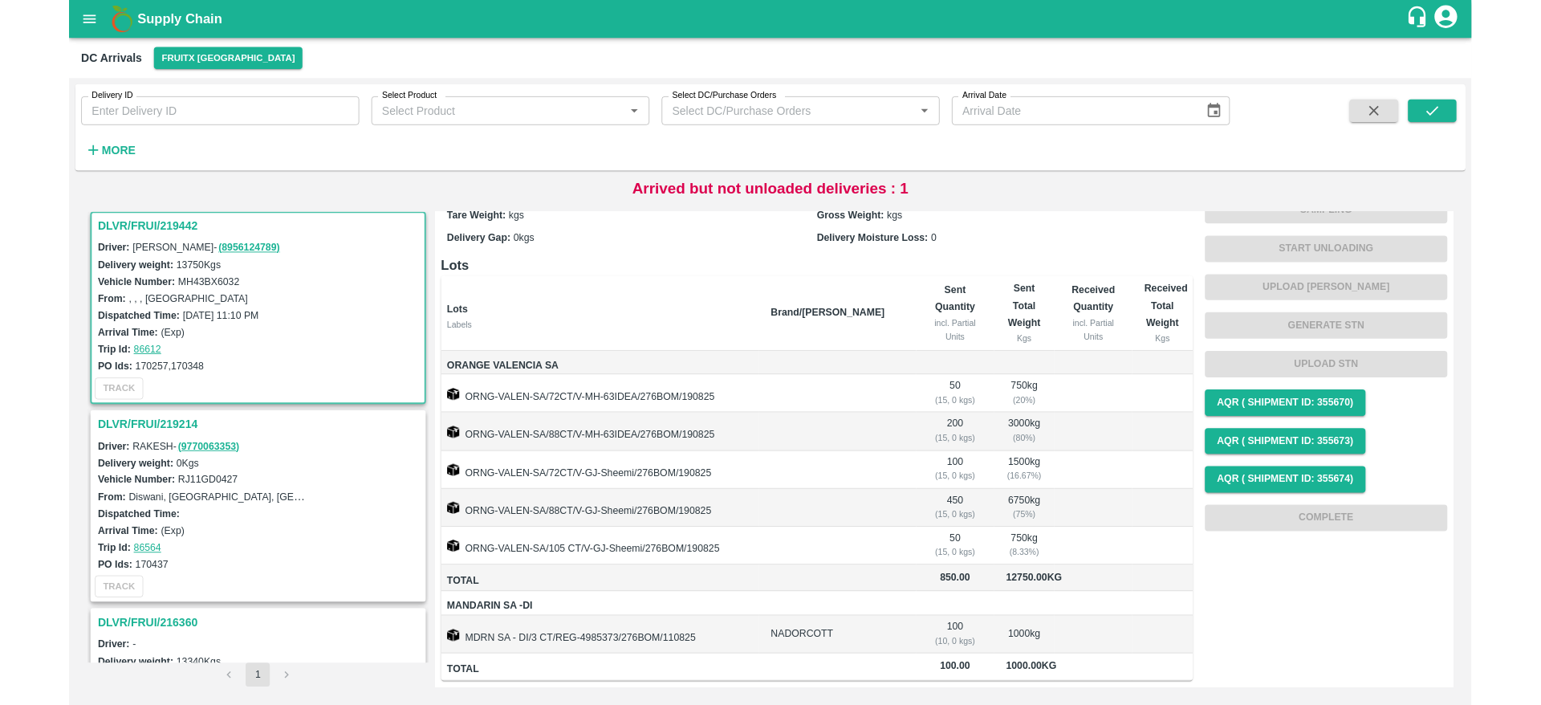
scroll to position [0, 0]
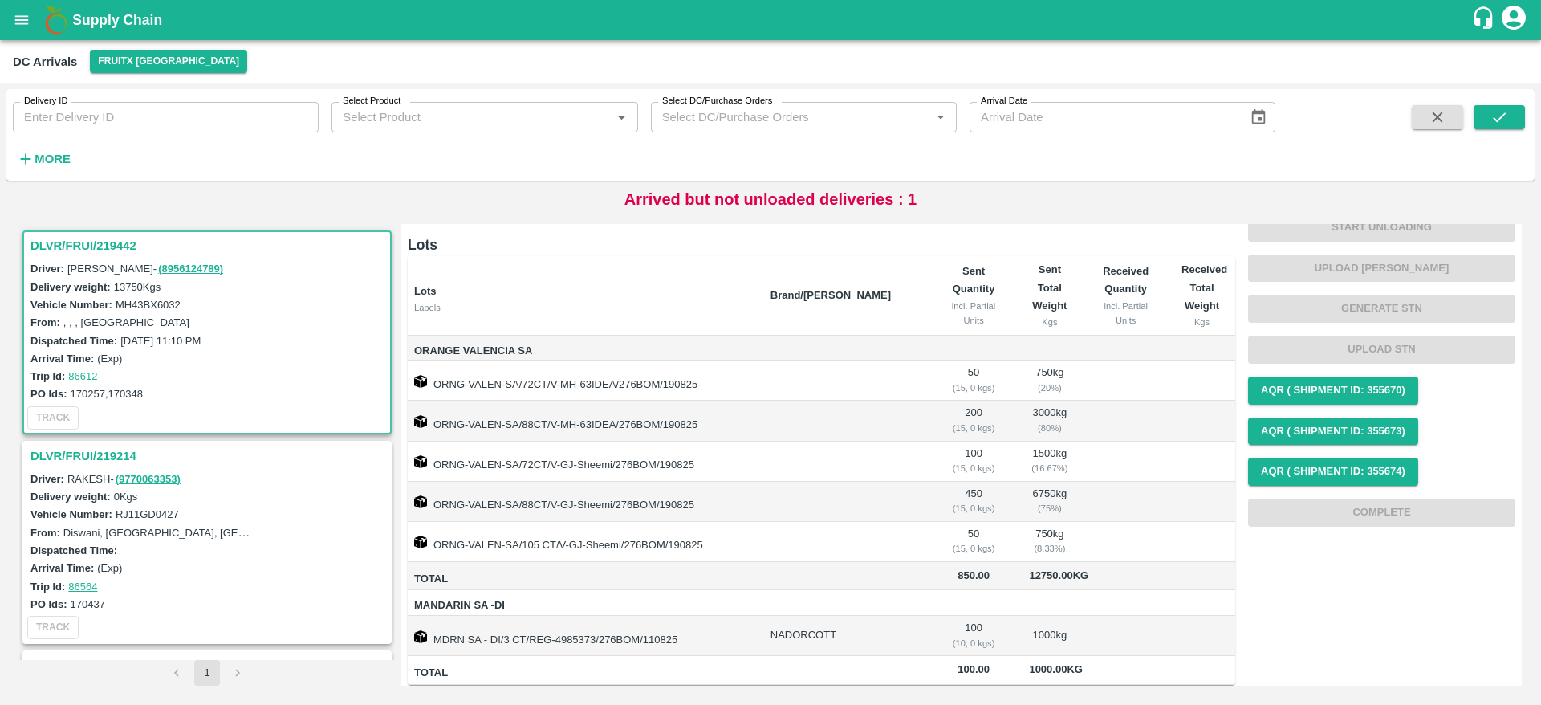
click at [92, 240] on h3 "DLVR/FRUI/219442" at bounding box center [209, 245] width 358 height 21
